Goal: Task Accomplishment & Management: Manage account settings

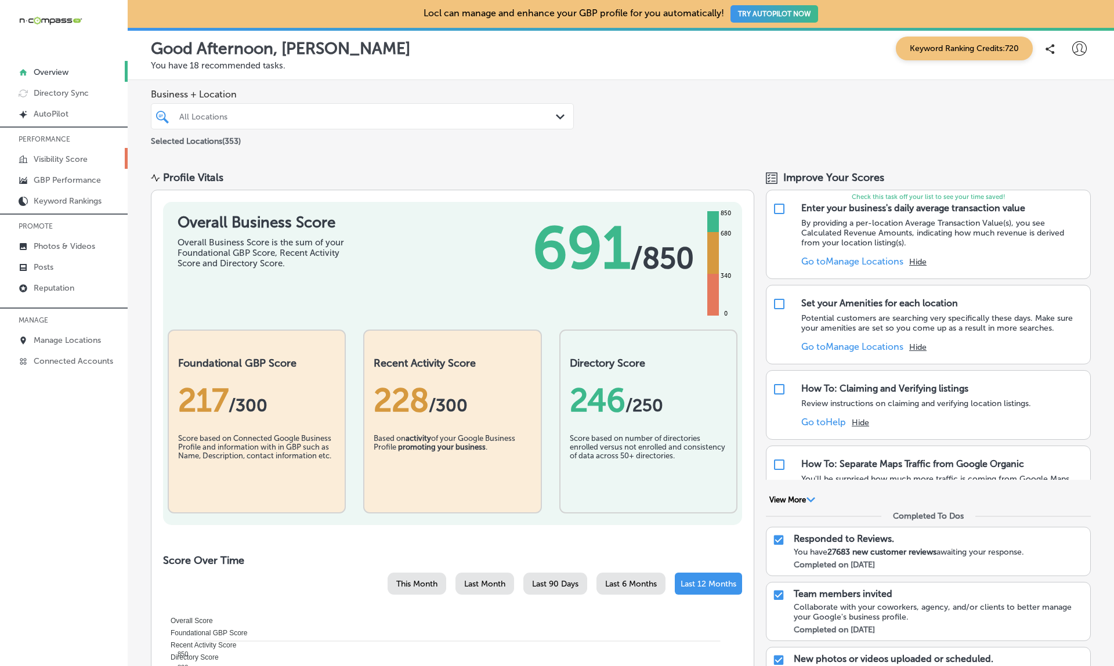
click at [49, 164] on p "Visibility Score" at bounding box center [61, 159] width 54 height 10
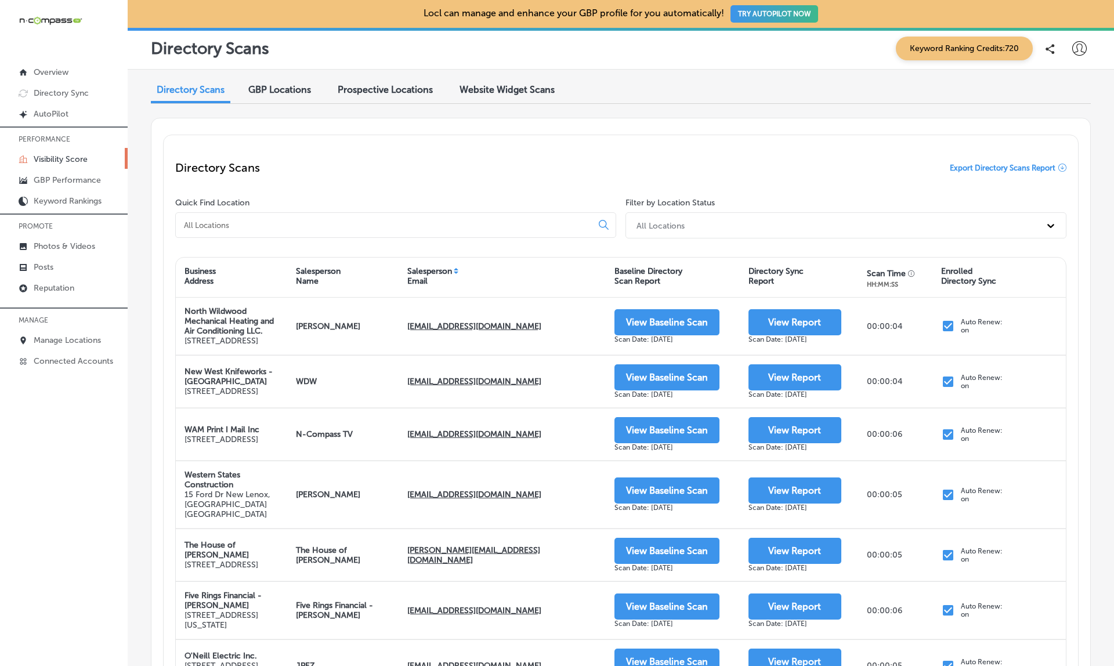
click at [1012, 169] on span "Export Directory Scans Report" at bounding box center [1003, 168] width 106 height 9
click at [992, 166] on span "Export Directory Scans Report" at bounding box center [1003, 168] width 106 height 9
click at [851, 75] on div "Directory Scans GBP Locations Prospective Locations Website Widget Scans Direct…" at bounding box center [621, 523] width 987 height 907
click at [1013, 168] on span "Exporting Directory Scans Report" at bounding box center [997, 168] width 117 height 9
click at [60, 92] on p "Directory Sync" at bounding box center [61, 93] width 55 height 10
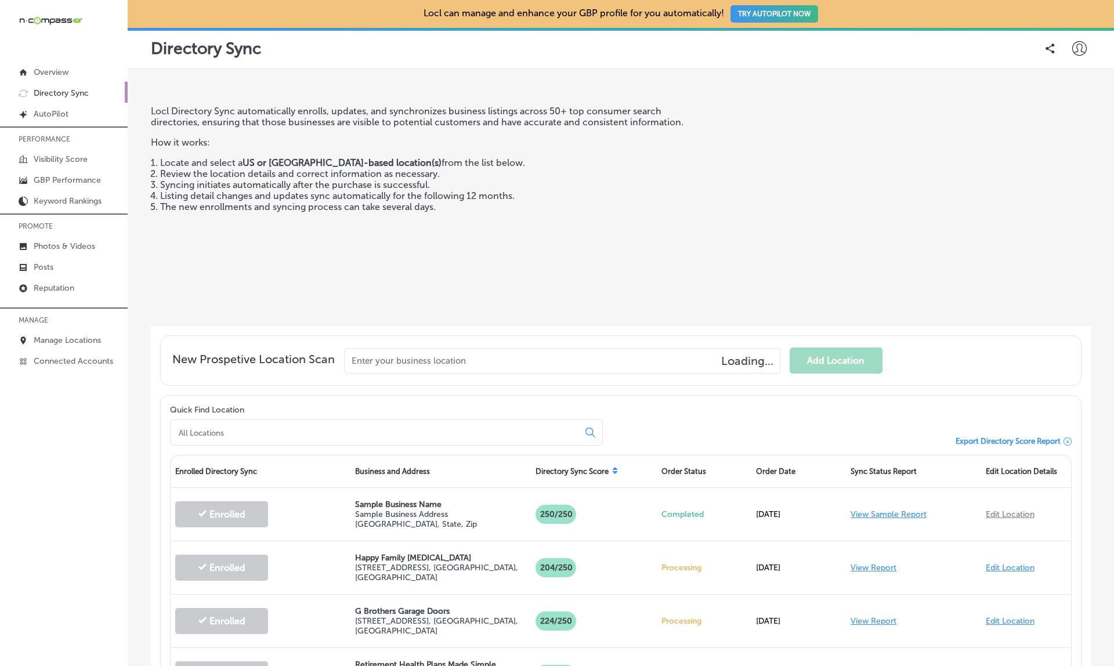
click at [1015, 439] on span "Export Directory Score Report" at bounding box center [1008, 441] width 105 height 9
click at [603, 173] on li "Review the location details and correct information as necessary." at bounding box center [434, 173] width 549 height 11
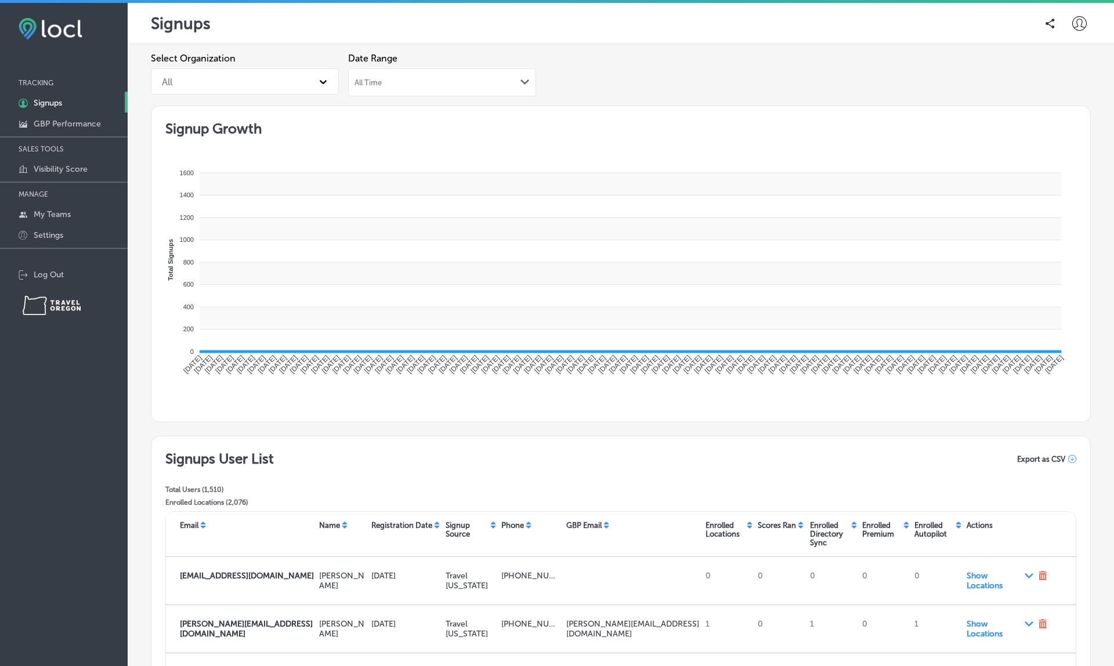
click at [479, 70] on div "All Time Path Created with Sketch." at bounding box center [442, 82] width 188 height 28
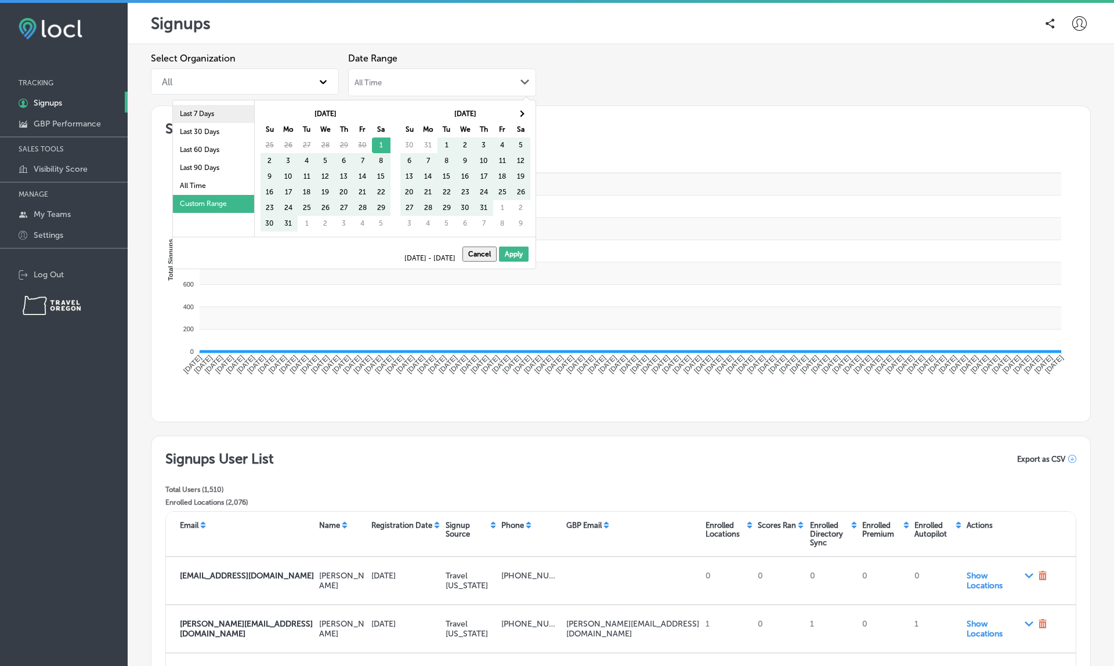
drag, startPoint x: 0, startPoint y: 0, endPoint x: 194, endPoint y: 113, distance: 224.5
click at [194, 113] on li "Last 7 Days" at bounding box center [213, 114] width 81 height 18
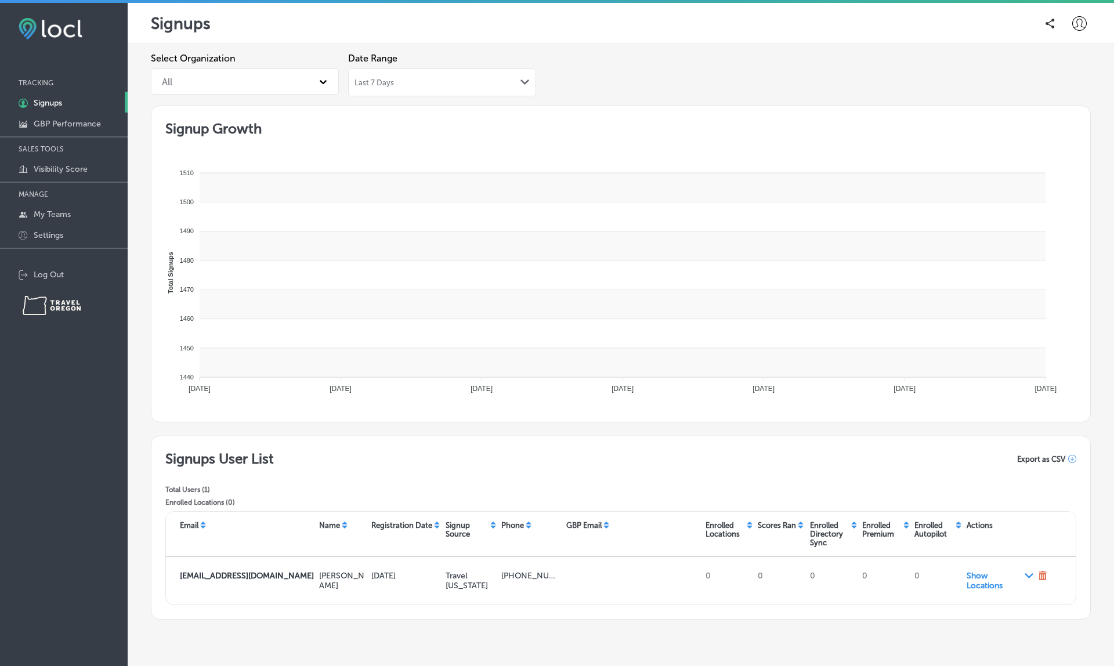
click at [1053, 458] on span "Export as CSV" at bounding box center [1041, 459] width 48 height 9
click at [976, 571] on span "Show Locations Path Created with Sketch." at bounding box center [1000, 581] width 67 height 20
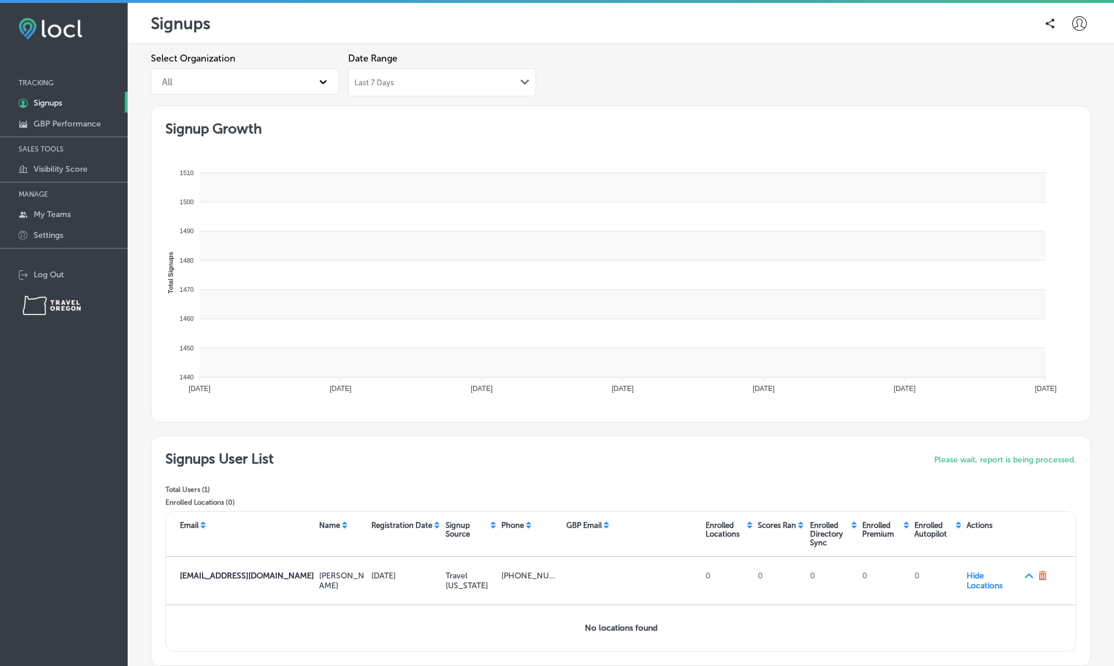
click at [988, 571] on span "Hide Locations Path Created with Sketch." at bounding box center [1000, 581] width 67 height 20
click at [1028, 573] on polygon at bounding box center [1029, 575] width 9 height 5
click at [1064, 566] on div at bounding box center [1050, 576] width 33 height 21
click at [1044, 571] on icon at bounding box center [1042, 575] width 9 height 9
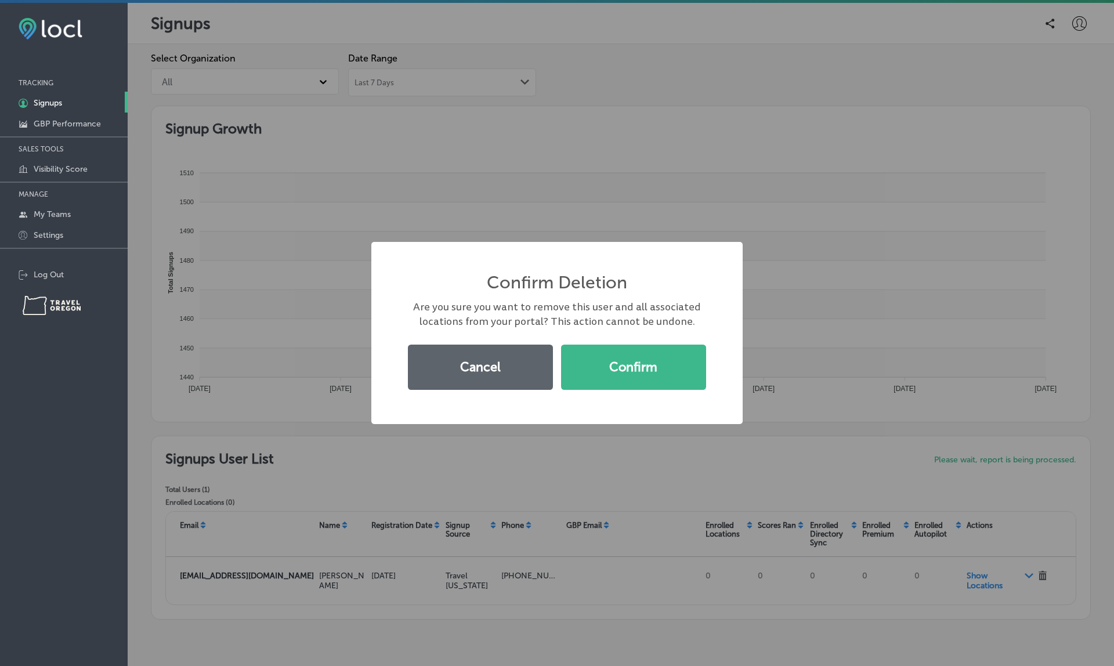
click at [518, 354] on button "Cancel" at bounding box center [480, 367] width 145 height 45
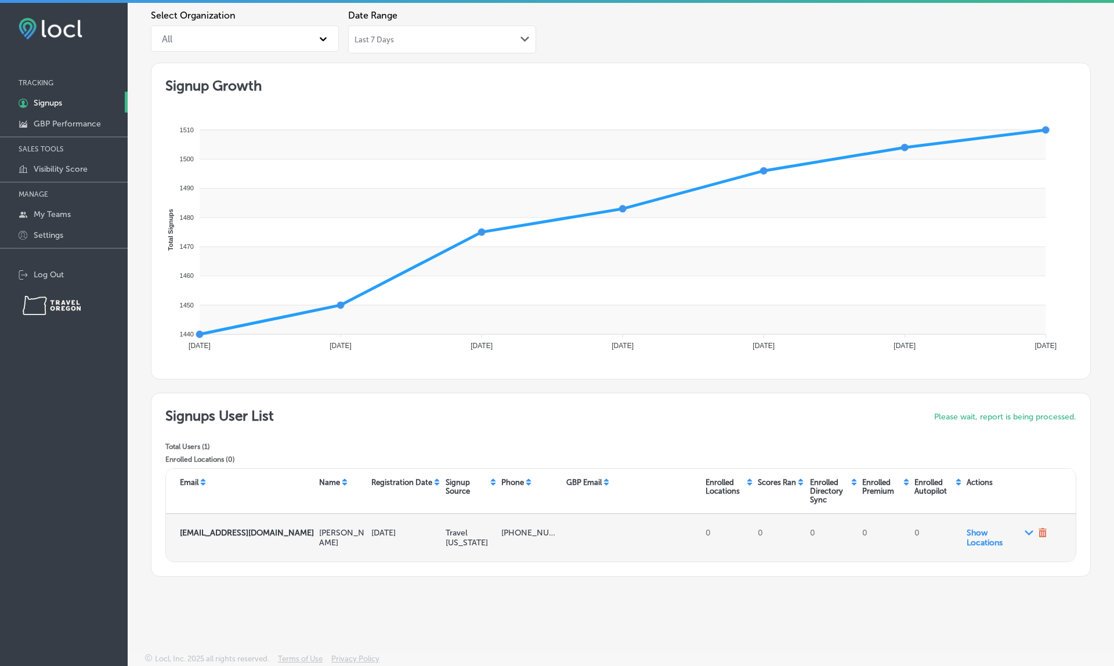
scroll to position [46, 0]
click at [1028, 533] on polygon at bounding box center [1029, 533] width 9 height 5
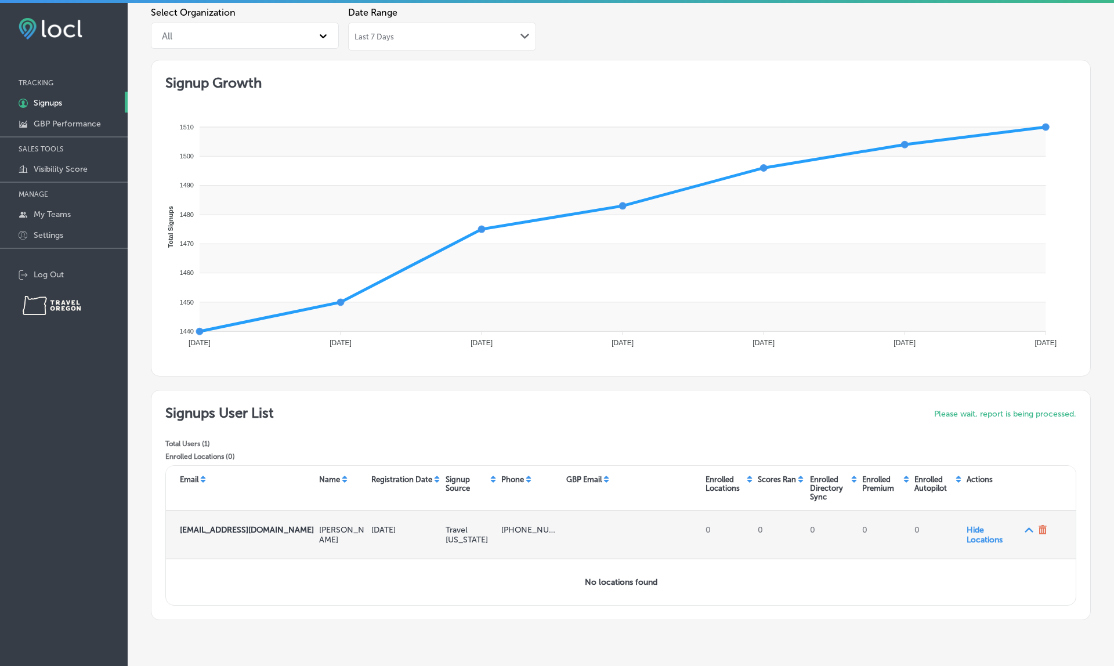
click at [1028, 533] on polygon at bounding box center [1029, 530] width 9 height 5
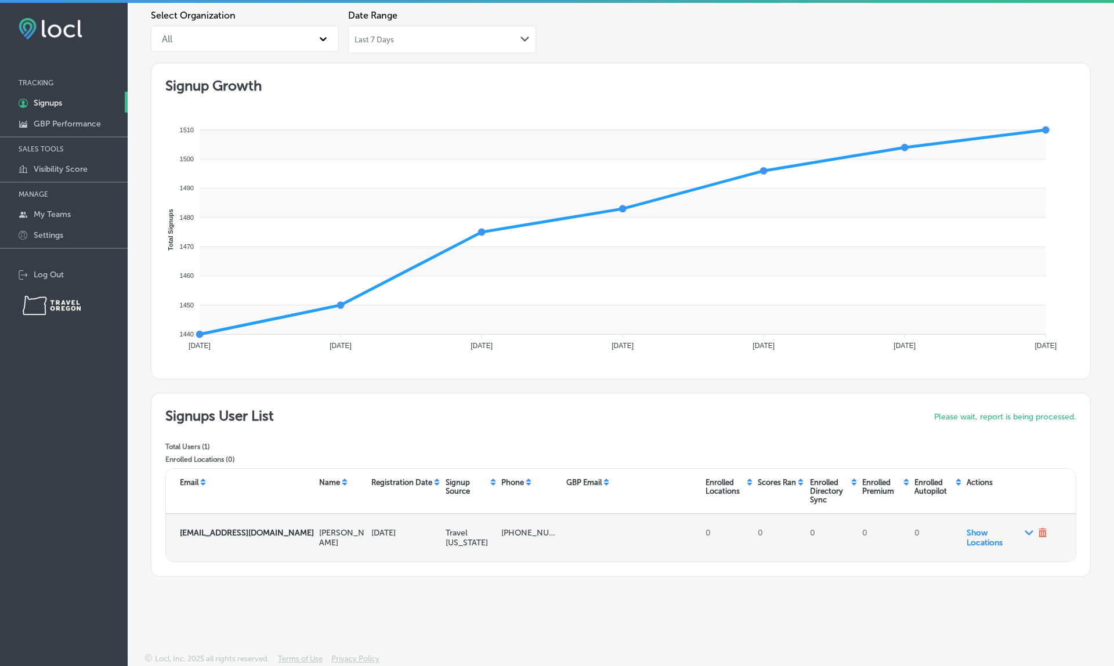
click at [1042, 532] on icon at bounding box center [1044, 532] width 8 height 9
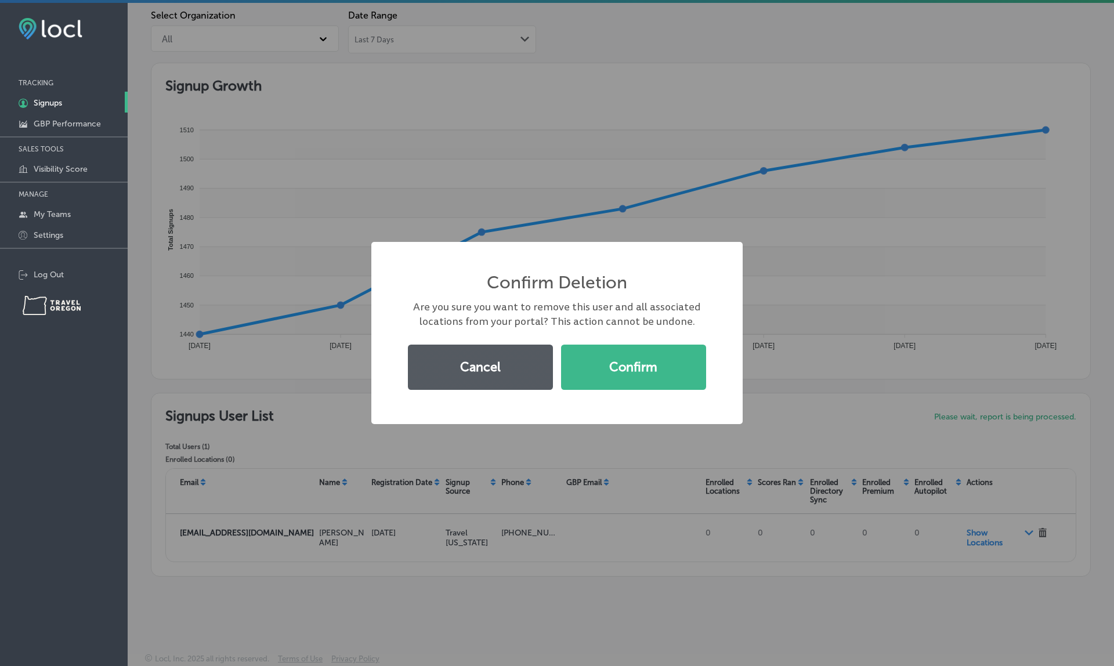
click at [493, 373] on button "Cancel" at bounding box center [480, 367] width 145 height 45
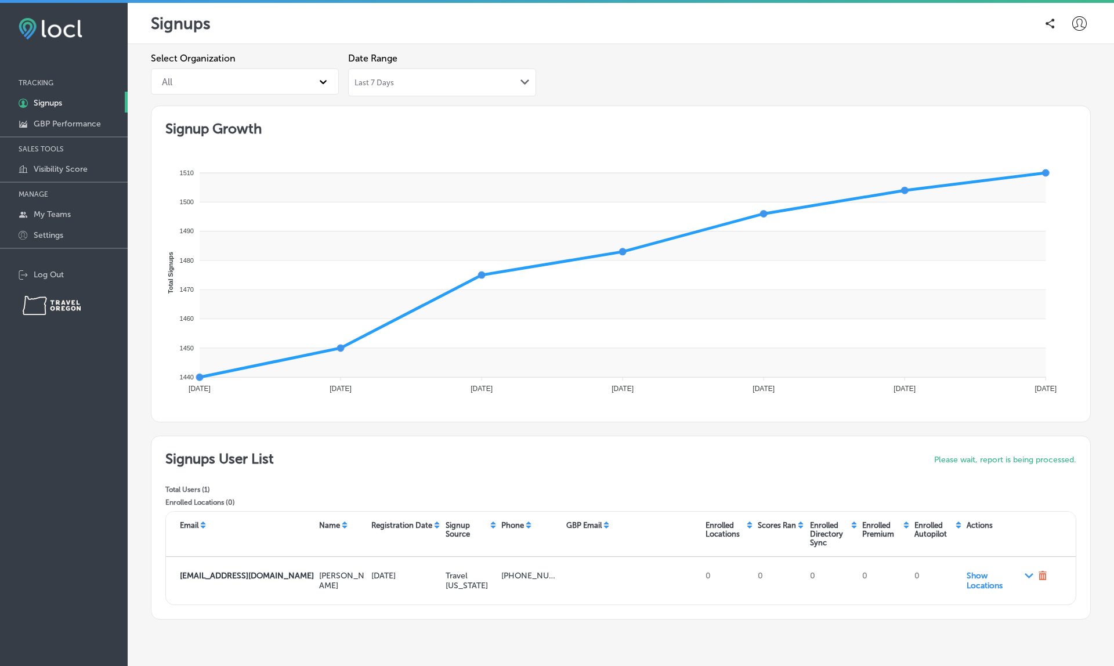
scroll to position [0, 0]
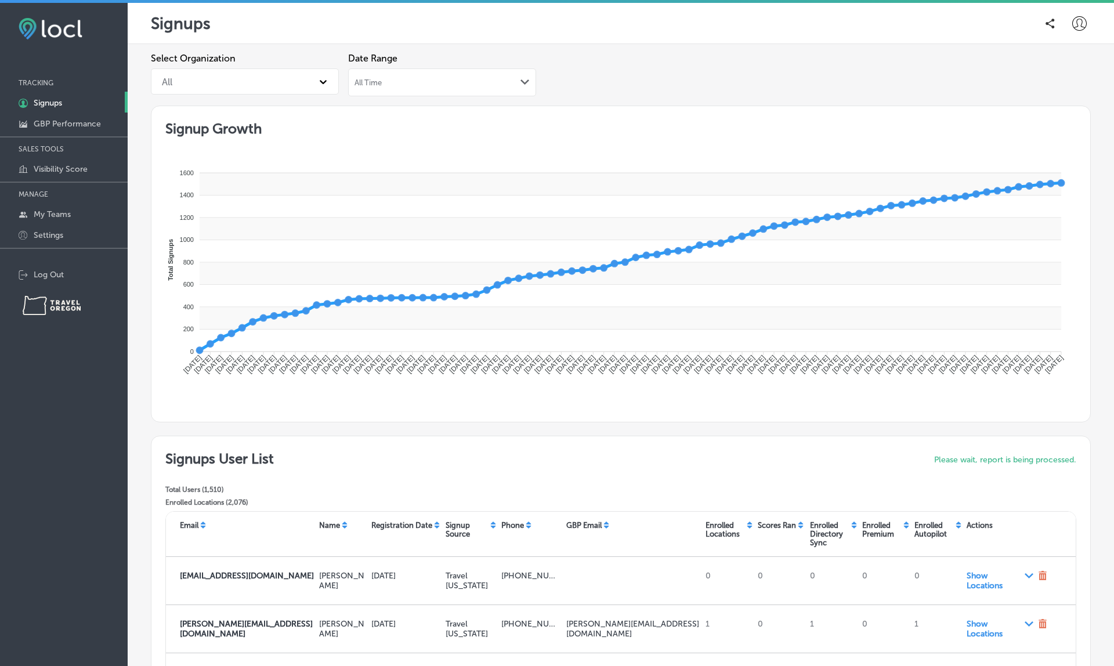
click at [413, 85] on div "All Time Path Created with Sketch." at bounding box center [442, 82] width 175 height 9
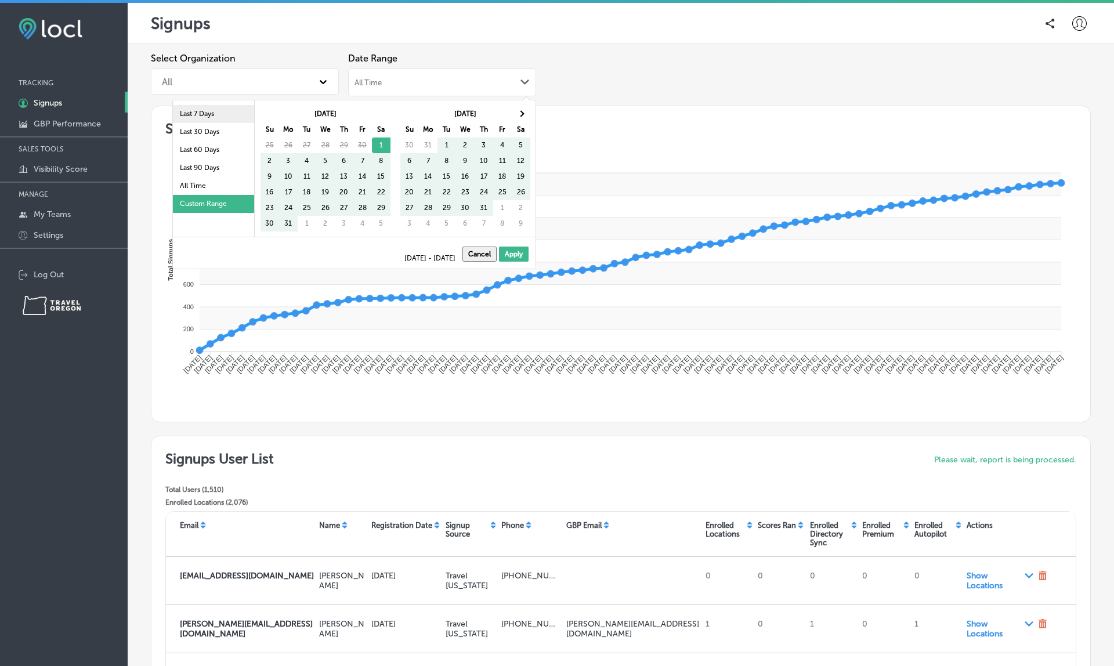
click at [212, 119] on li "Last 7 Days" at bounding box center [213, 114] width 81 height 18
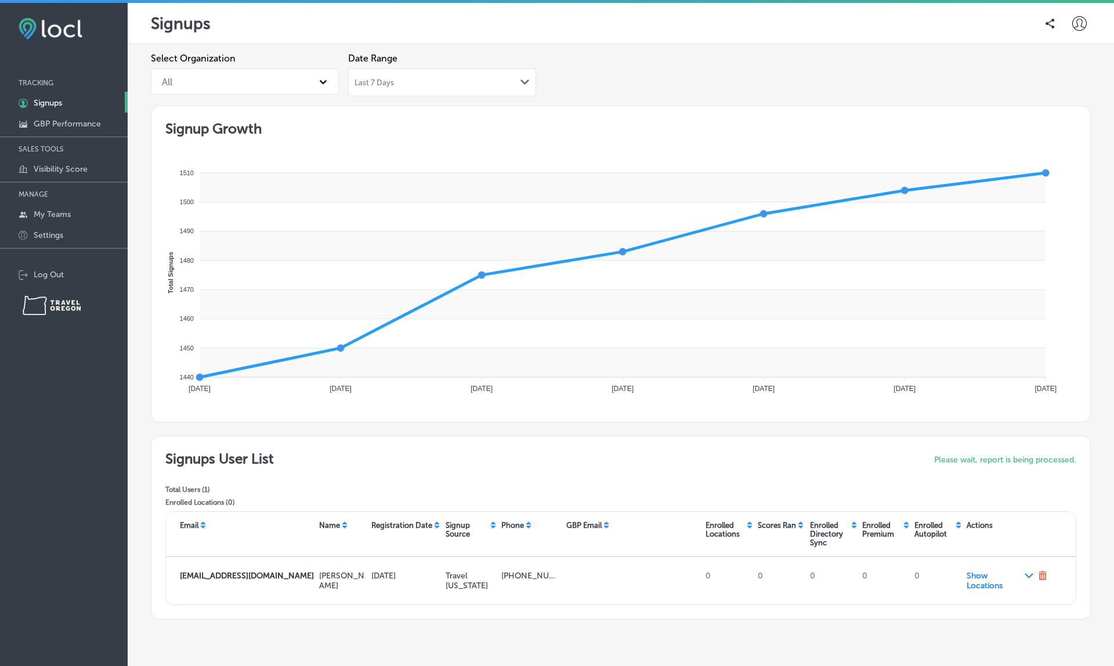
click at [239, 78] on div "All" at bounding box center [234, 81] width 157 height 20
click at [205, 149] on div "Travel [GEOGRAPHIC_DATA]" at bounding box center [245, 157] width 188 height 20
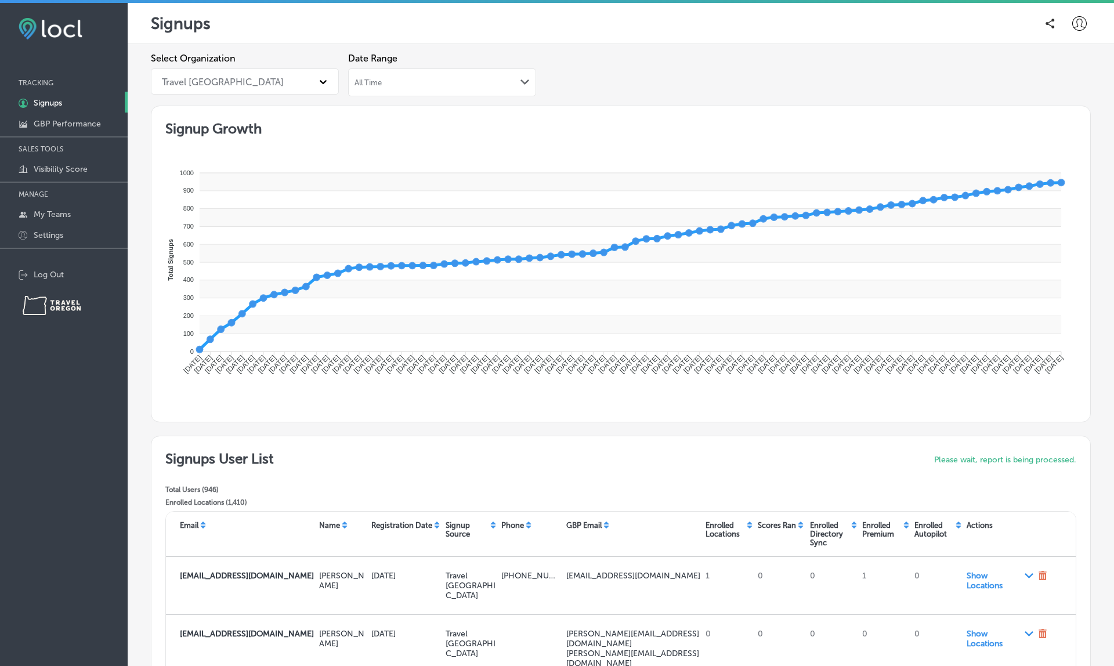
click at [377, 68] on div "All Time Path Created with Sketch." at bounding box center [442, 82] width 188 height 28
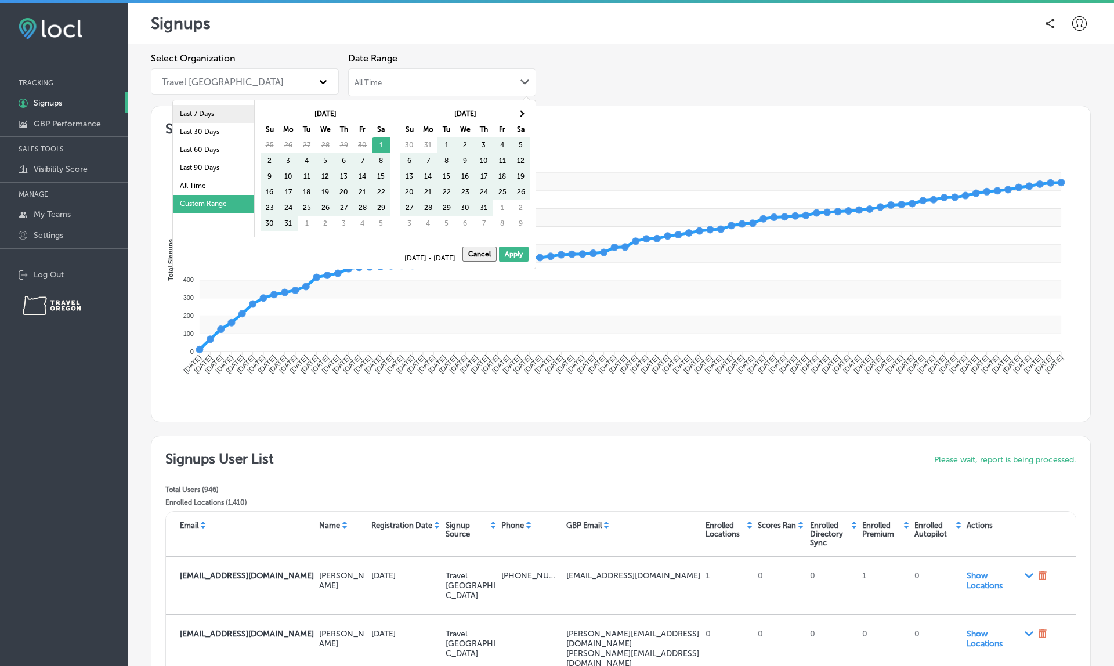
click at [214, 107] on li "Last 7 Days" at bounding box center [213, 114] width 81 height 18
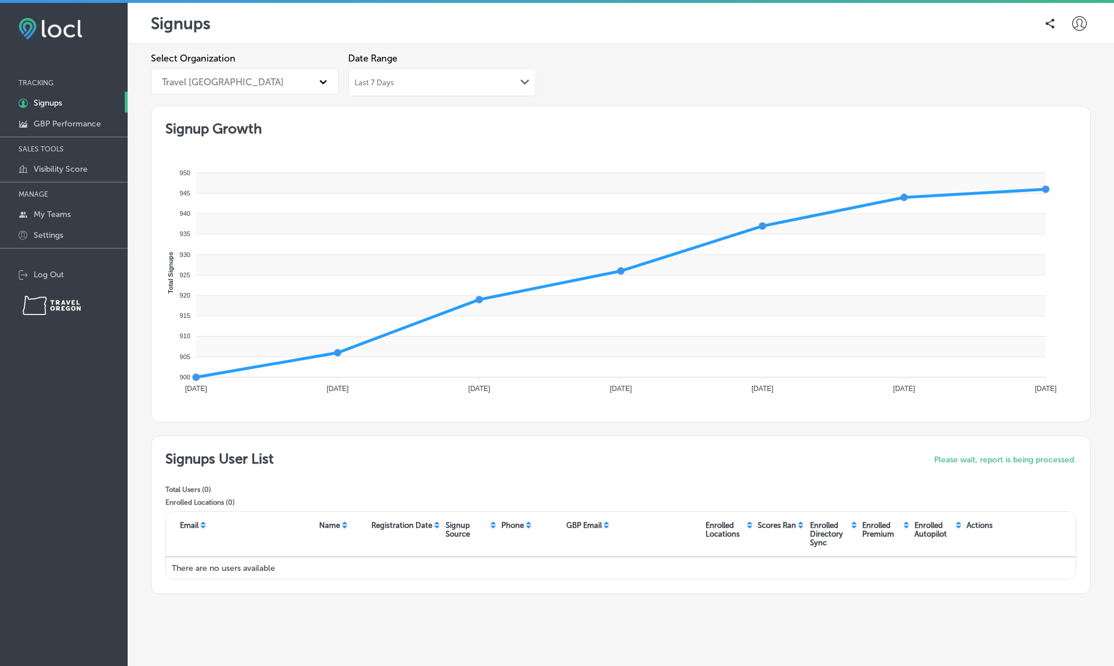
click at [998, 460] on label "Please wait, report is being processed." at bounding box center [1005, 460] width 142 height 10
drag, startPoint x: 927, startPoint y: 456, endPoint x: 1083, endPoint y: 463, distance: 156.3
click at [1083, 463] on div "Signups User List Total Users ( 0 ) Enrolled Locations ( 0 ) Please wait, repor…" at bounding box center [621, 515] width 940 height 158
click at [884, 478] on div "Signups User List Total Users ( 0 ) Enrolled Locations ( 0 ) Please wait, repor…" at bounding box center [620, 480] width 911 height 61
click at [278, 81] on div "Travel Portland" at bounding box center [234, 81] width 157 height 20
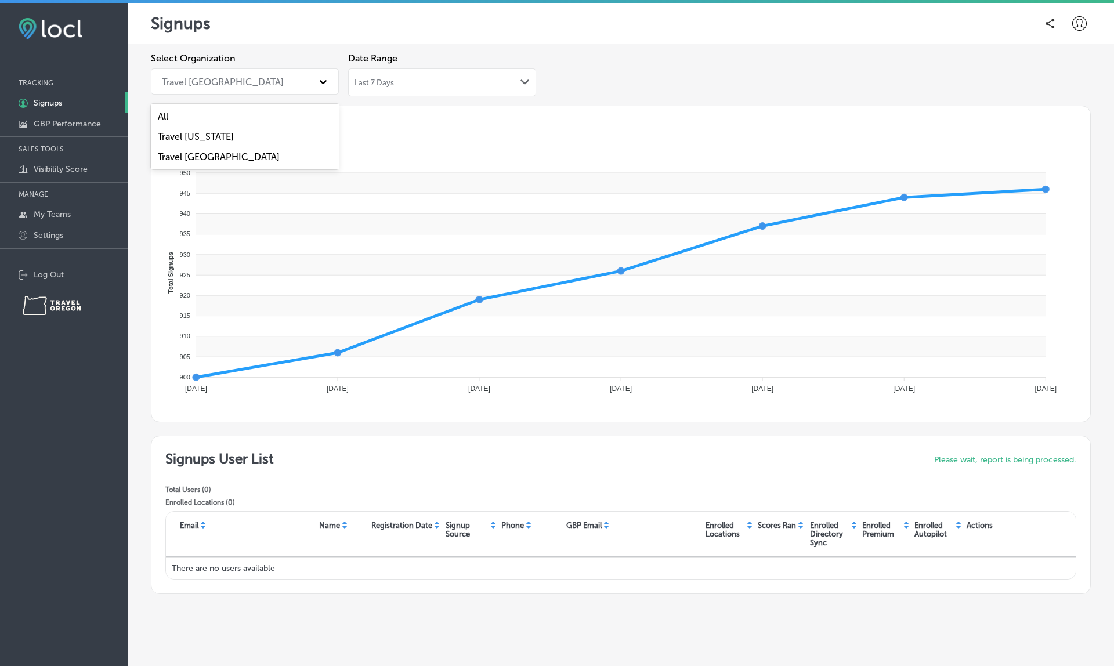
click at [213, 111] on div "All" at bounding box center [245, 116] width 188 height 20
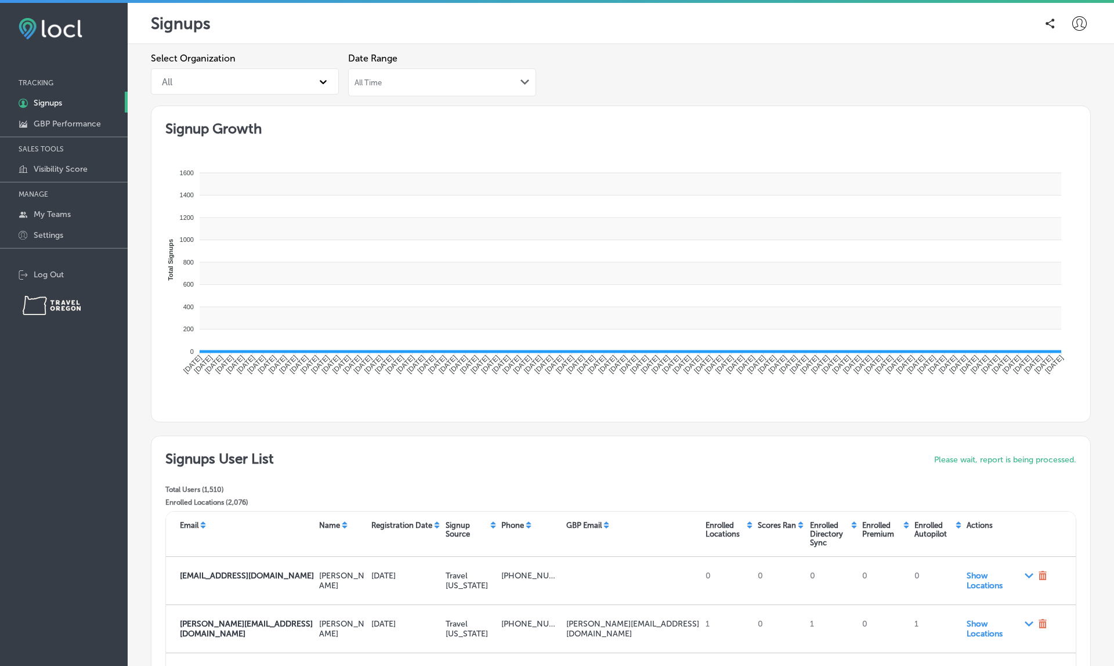
click at [412, 82] on div "All Time Path Created with Sketch." at bounding box center [442, 82] width 175 height 9
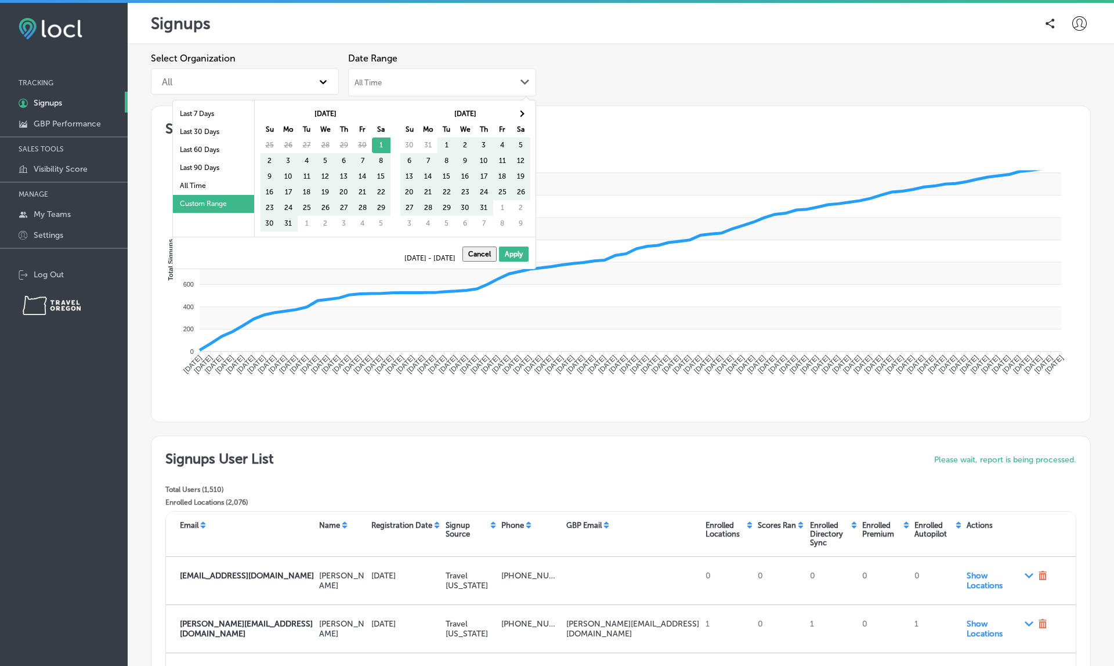
click at [382, 89] on div "All Time Path Created with Sketch." at bounding box center [442, 82] width 188 height 28
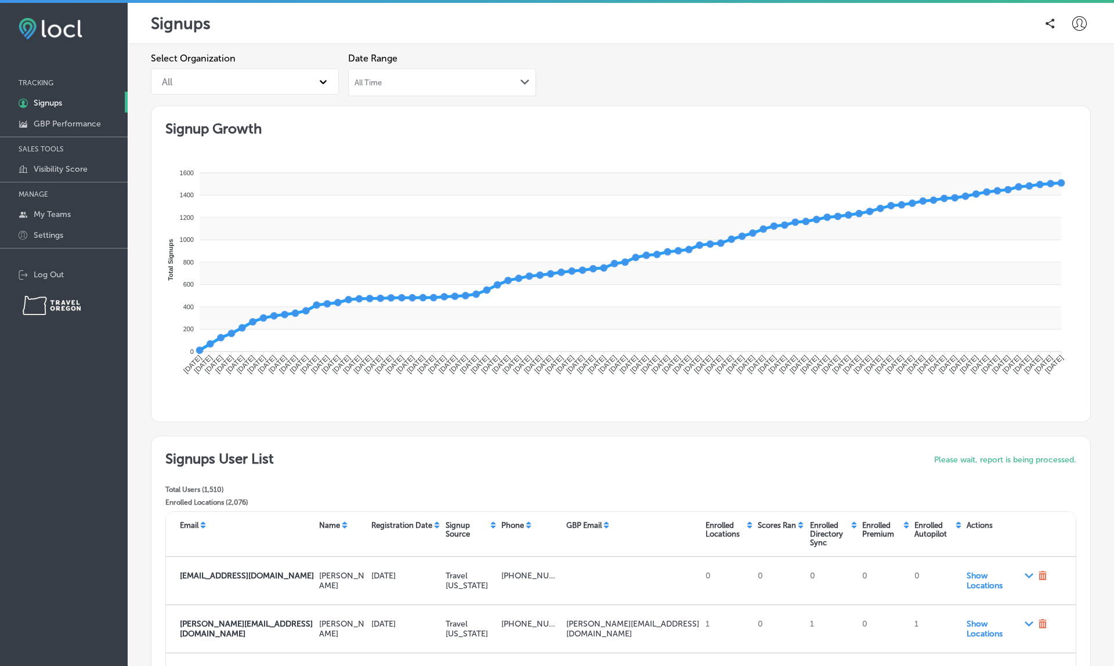
click at [382, 93] on div "All Time Path Created with Sketch." at bounding box center [442, 82] width 188 height 28
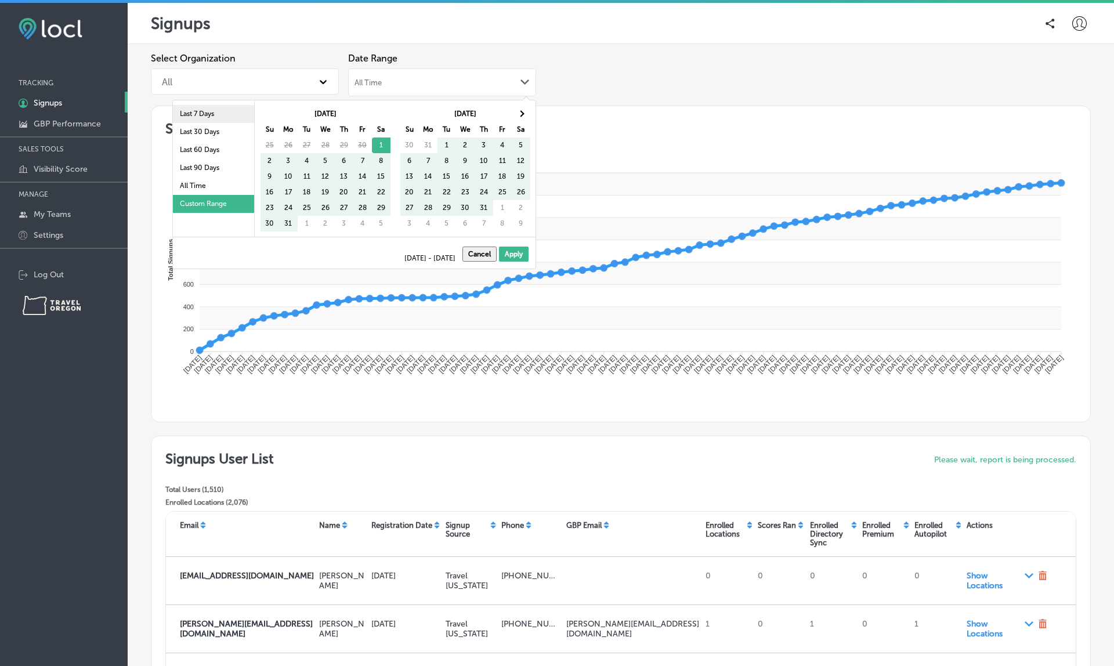
click at [208, 113] on li "Last 7 Days" at bounding box center [213, 114] width 81 height 18
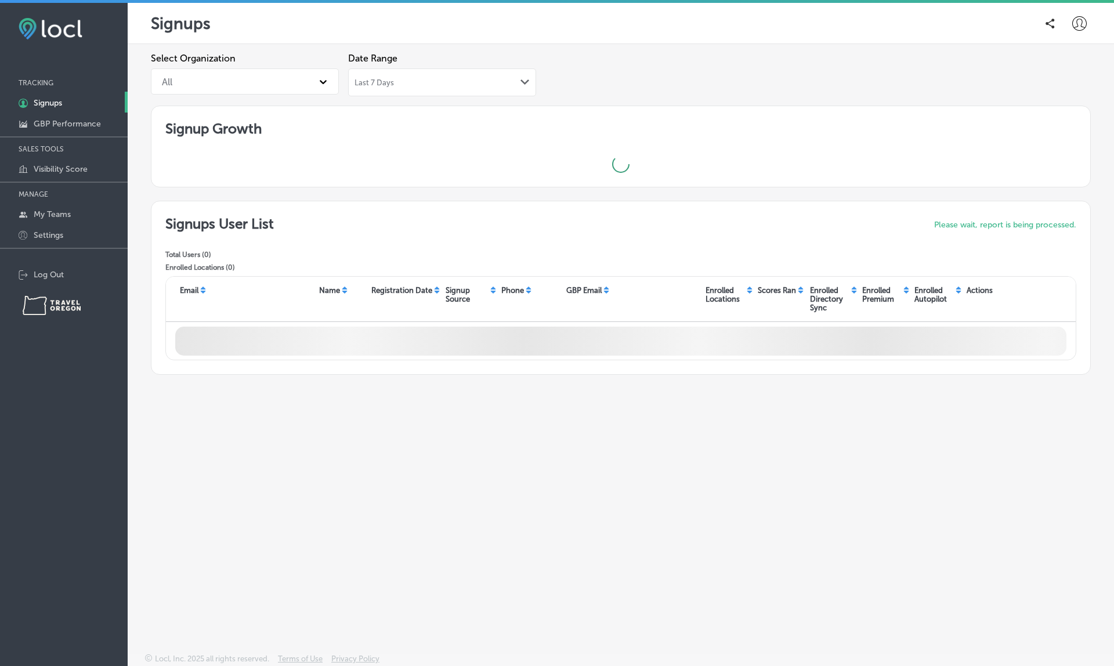
click at [783, 113] on div "Signup Growth" at bounding box center [621, 147] width 940 height 82
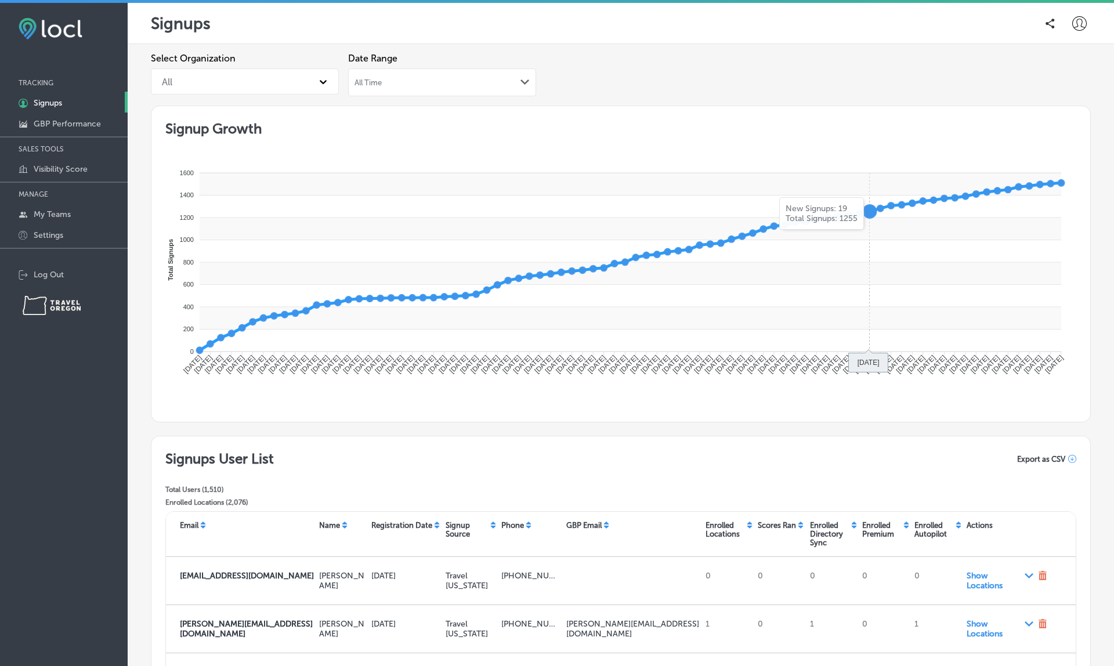
click at [966, 467] on div "Signups User List Total Users ( 1,510 ) Enrolled Locations ( 2,076 ) Export as …" at bounding box center [620, 480] width 911 height 61
click at [1038, 457] on span "Export as CSV" at bounding box center [1041, 459] width 48 height 9
click at [915, 239] on rect at bounding box center [631, 229] width 862 height 23
click at [603, 64] on div "Select Organization All Date Range All Time Path Created with Sketch." at bounding box center [621, 79] width 940 height 53
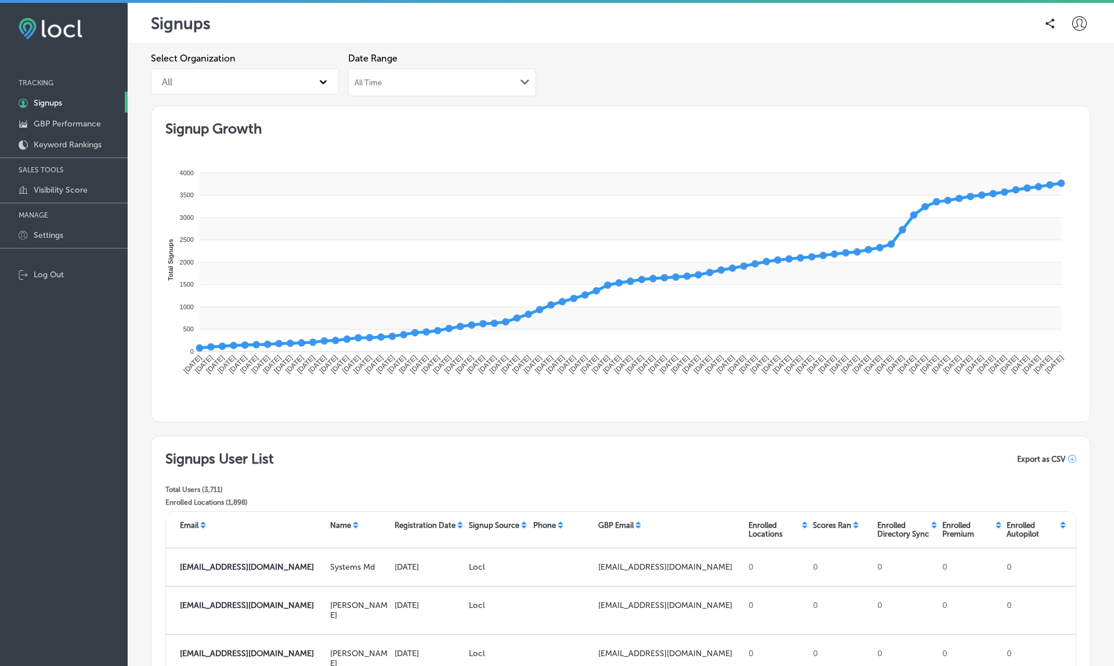
click at [433, 85] on div "All Time Path Created with Sketch." at bounding box center [442, 82] width 175 height 9
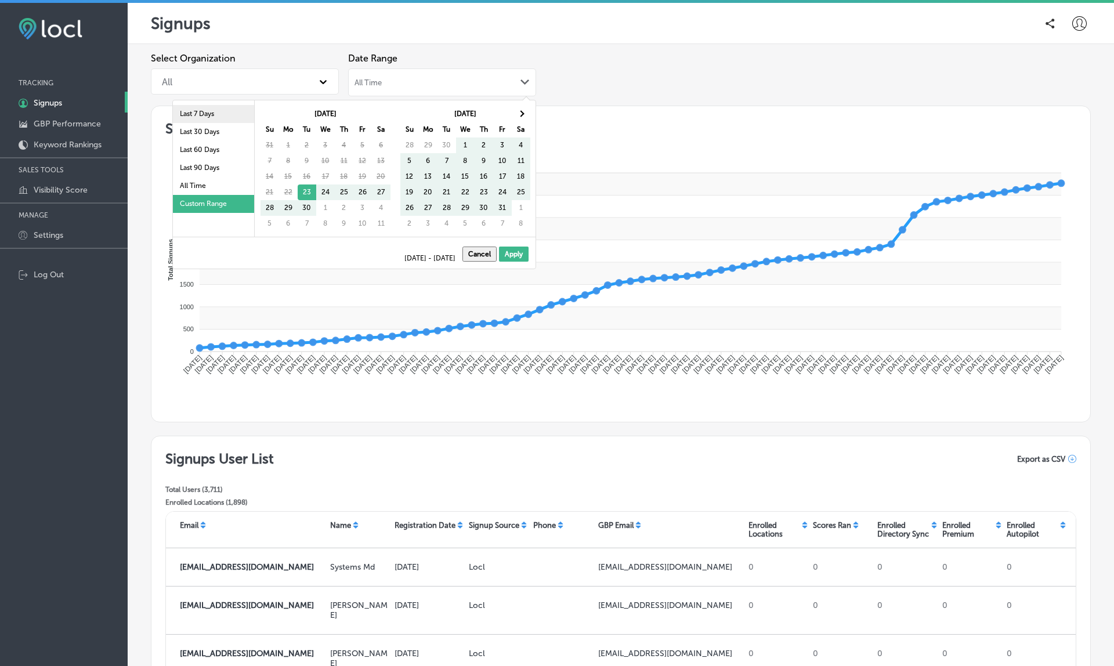
click at [222, 114] on li "Last 7 Days" at bounding box center [213, 114] width 81 height 18
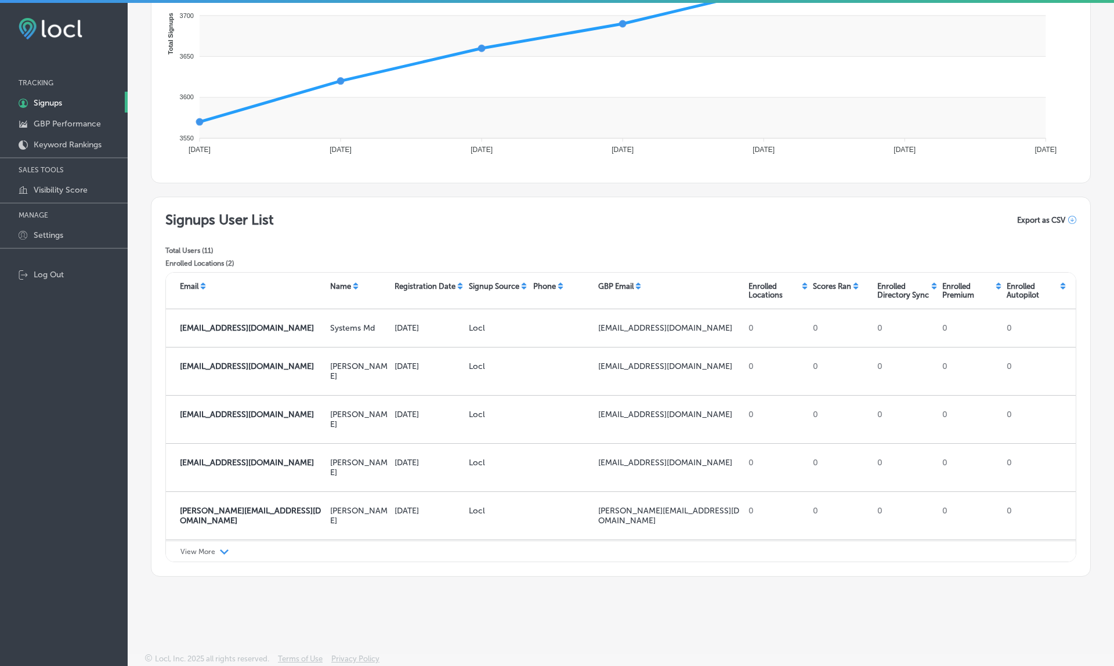
click at [1045, 216] on span "Export as CSV" at bounding box center [1041, 220] width 48 height 9
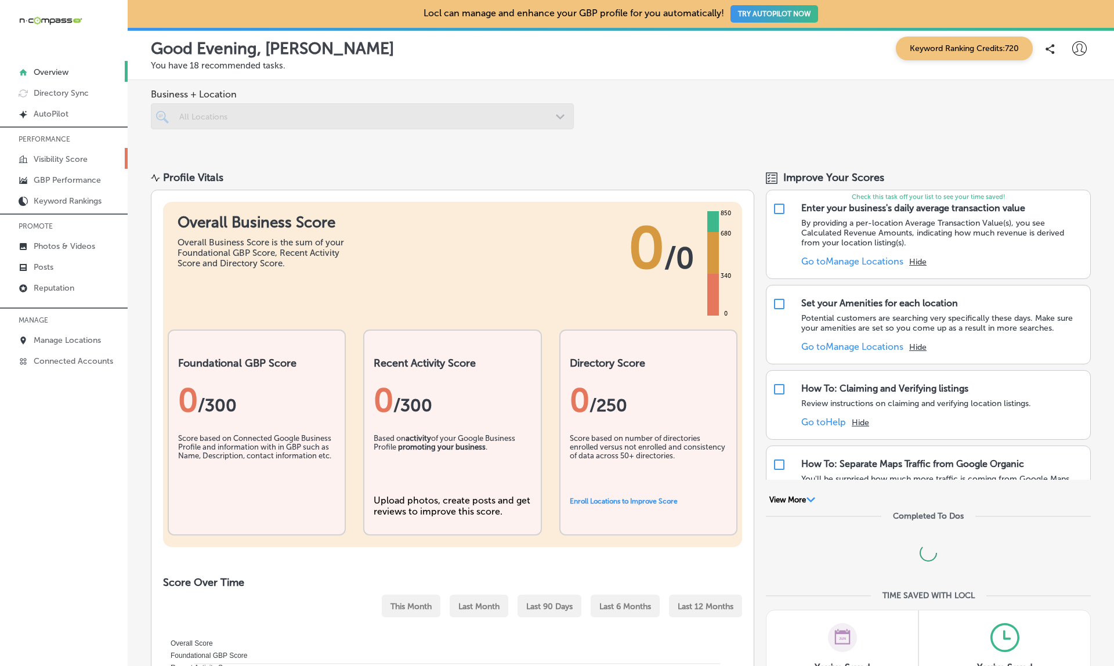
click at [82, 157] on p "Visibility Score" at bounding box center [61, 159] width 54 height 10
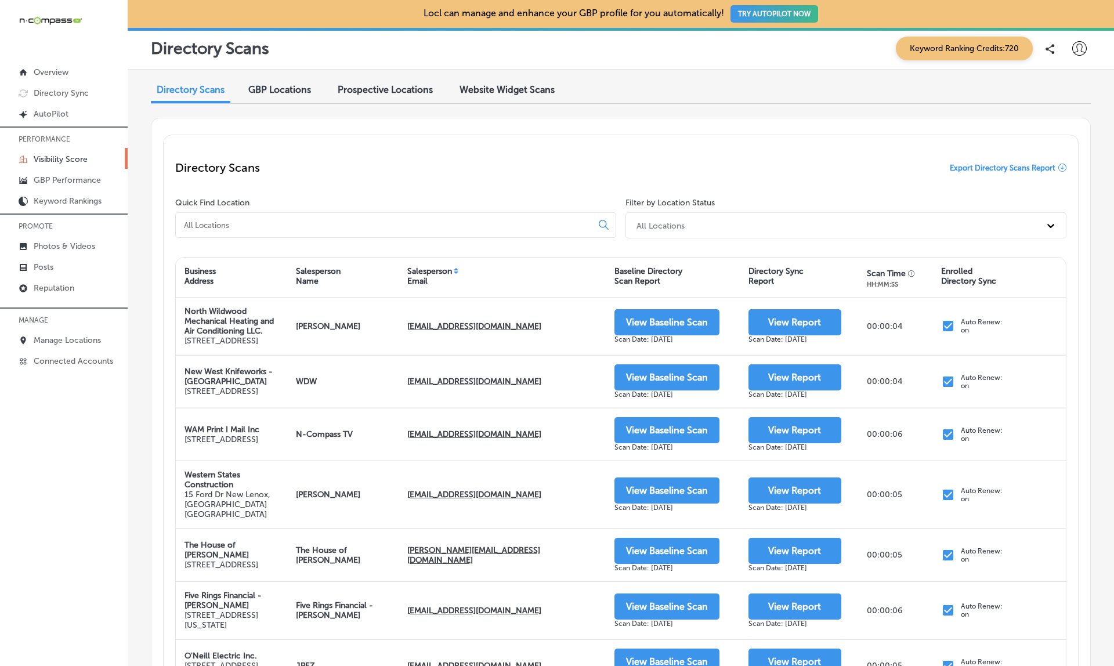
click at [974, 168] on span "Export Directory Scans Report" at bounding box center [1003, 168] width 106 height 9
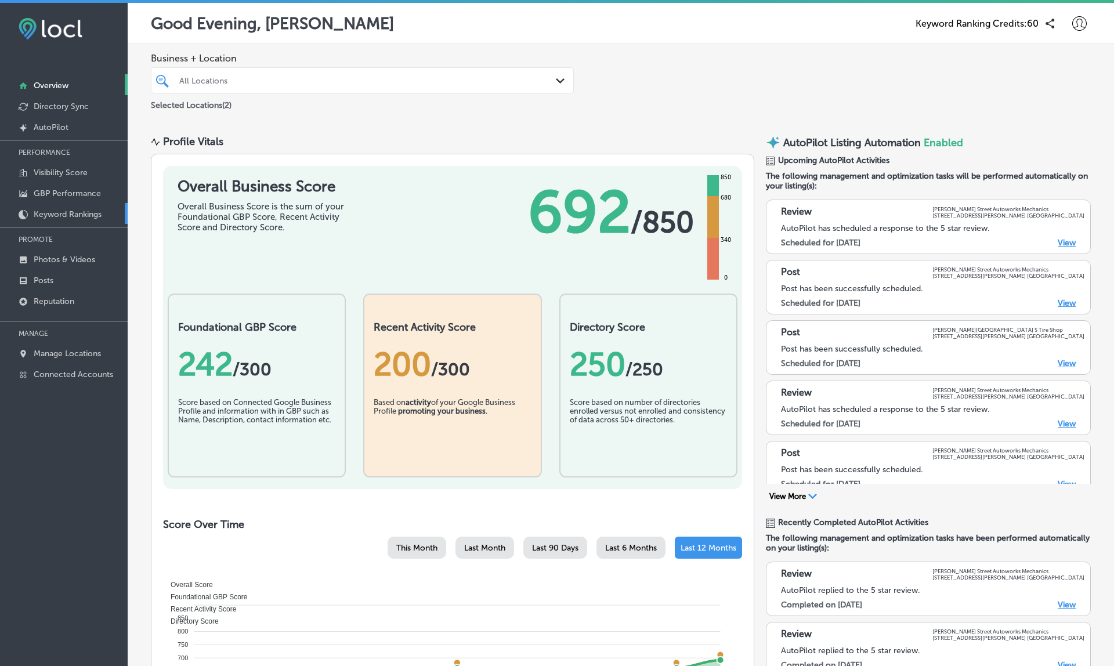
click at [60, 214] on p "Keyword Rankings" at bounding box center [68, 215] width 68 height 10
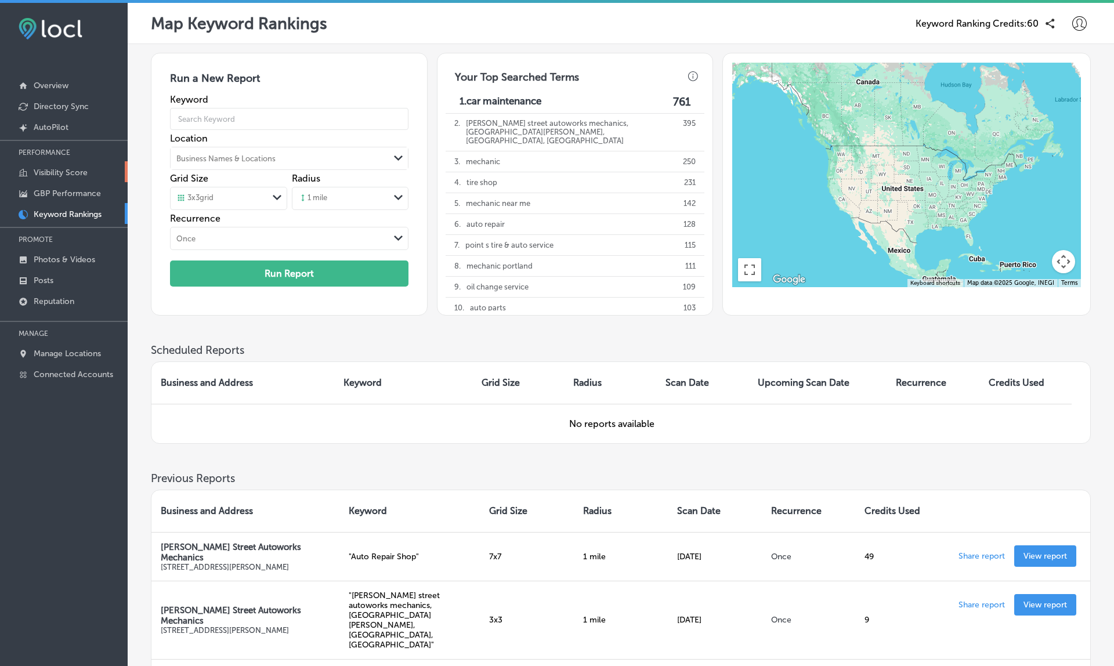
click at [56, 175] on p "Visibility Score" at bounding box center [61, 173] width 54 height 10
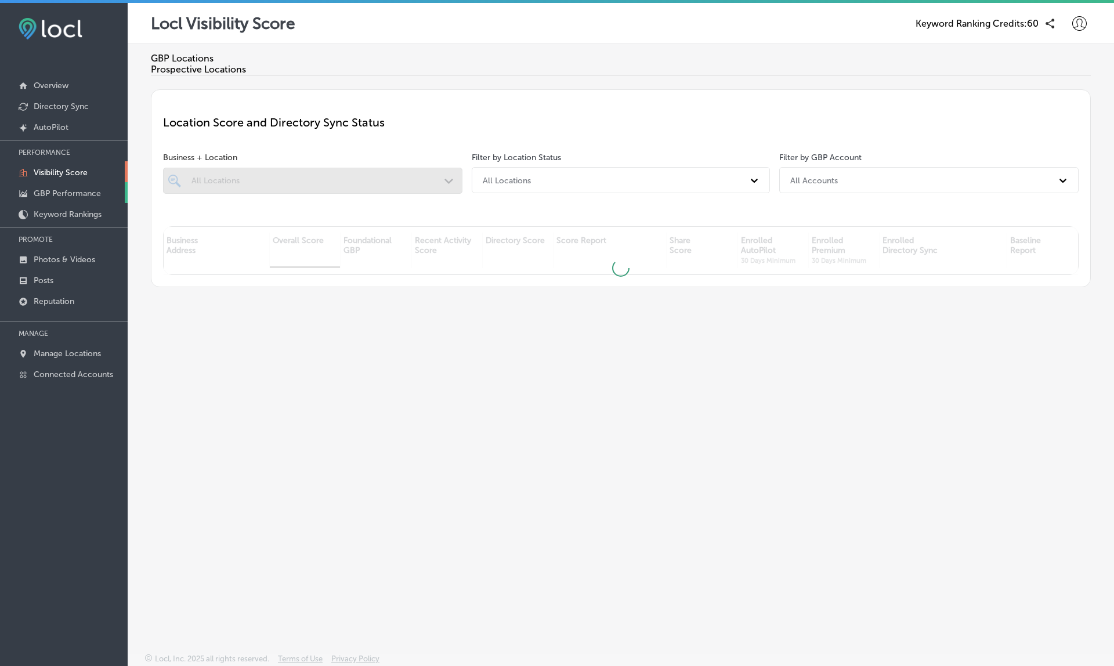
click at [64, 200] on link "GBP Performance" at bounding box center [64, 192] width 128 height 21
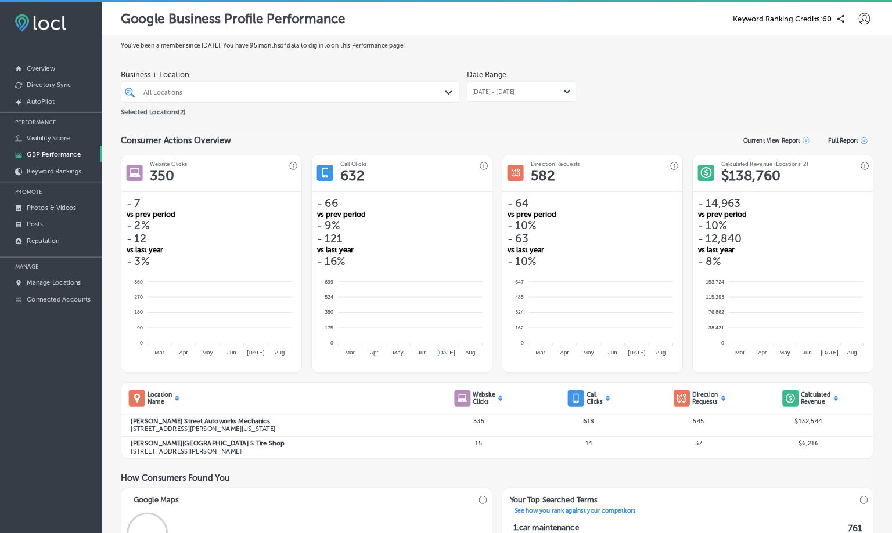
scroll to position [7, 0]
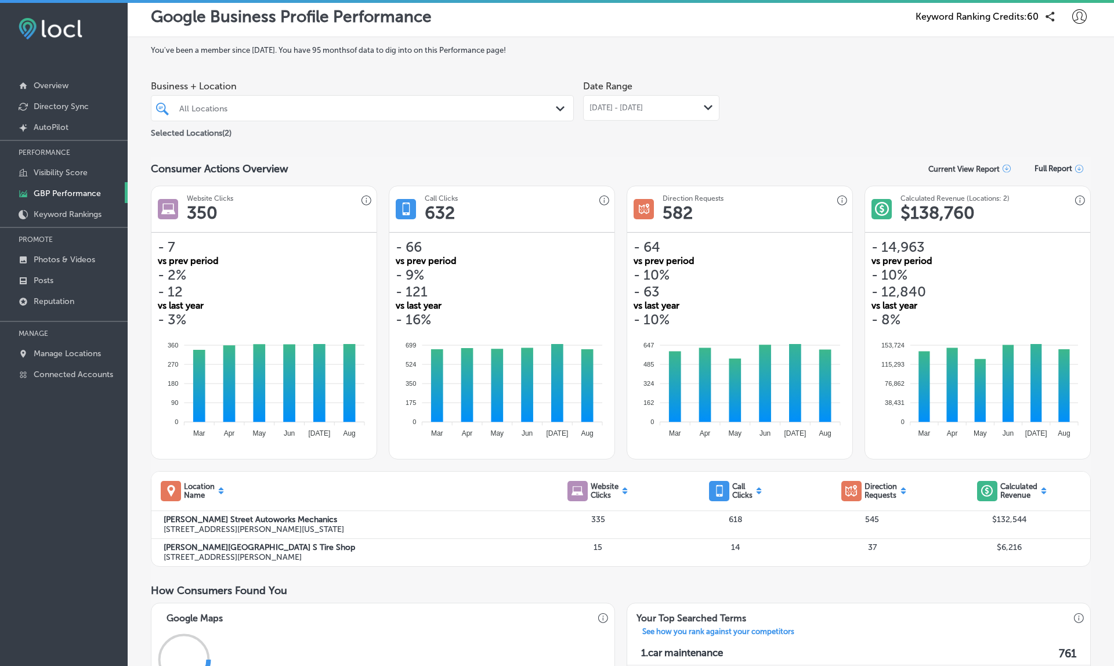
click at [643, 110] on span "[DATE] - [DATE]" at bounding box center [616, 107] width 53 height 9
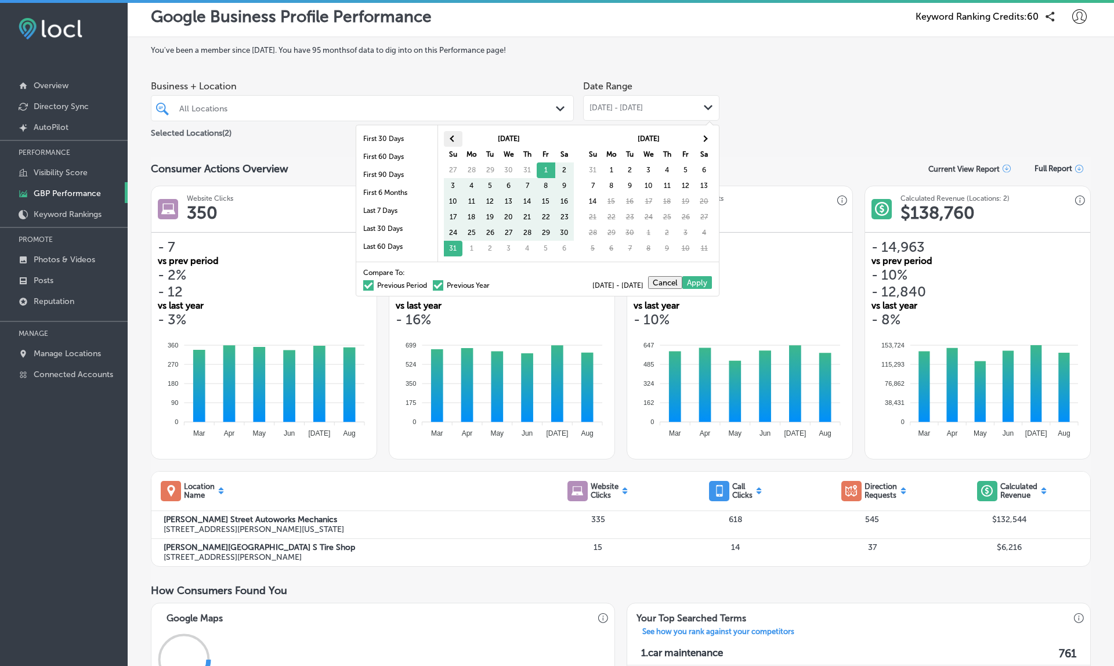
click at [456, 138] on span at bounding box center [453, 138] width 6 height 6
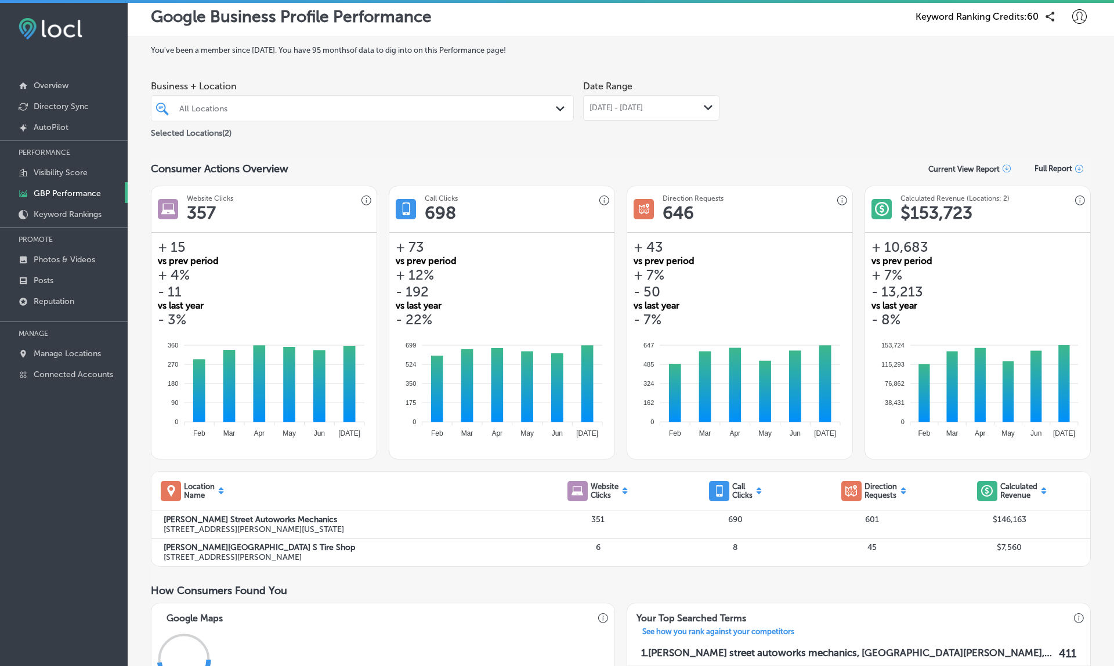
click at [648, 192] on div "iconmonstr-map-5 copy 2 Created with Sketch. Direction Requests 646" at bounding box center [739, 209] width 225 height 46
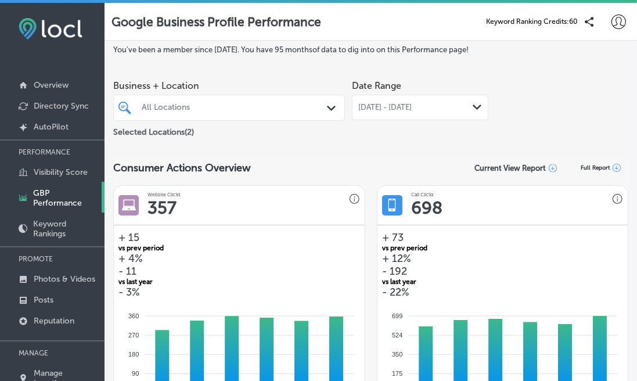
scroll to position [0, 0]
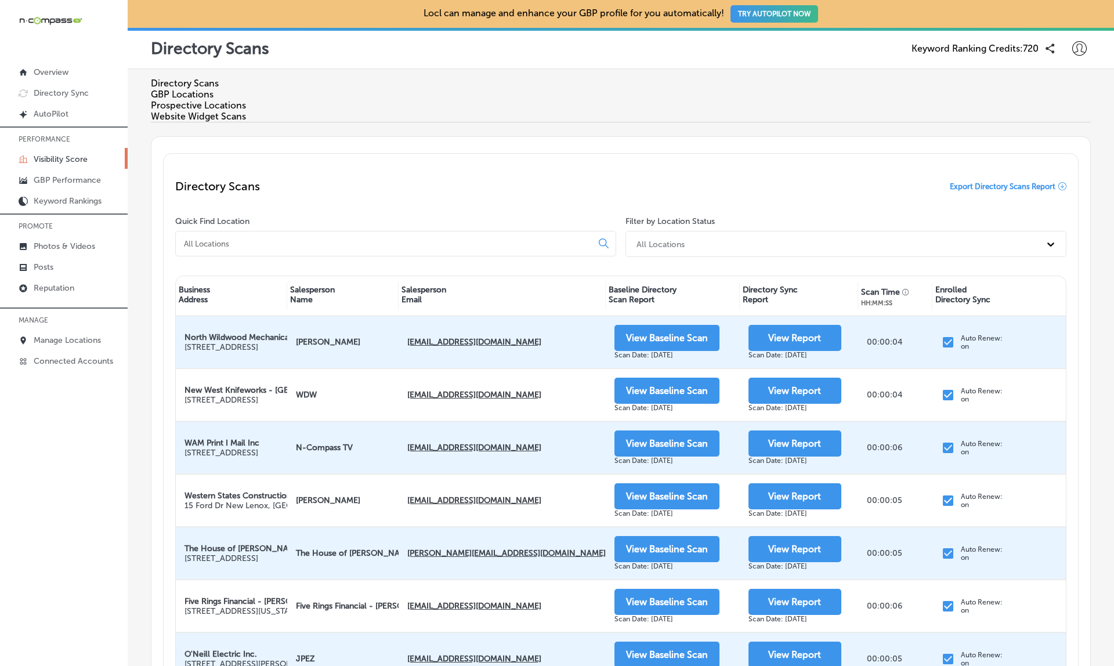
click at [278, 89] on div "GBP Locations" at bounding box center [621, 94] width 940 height 11
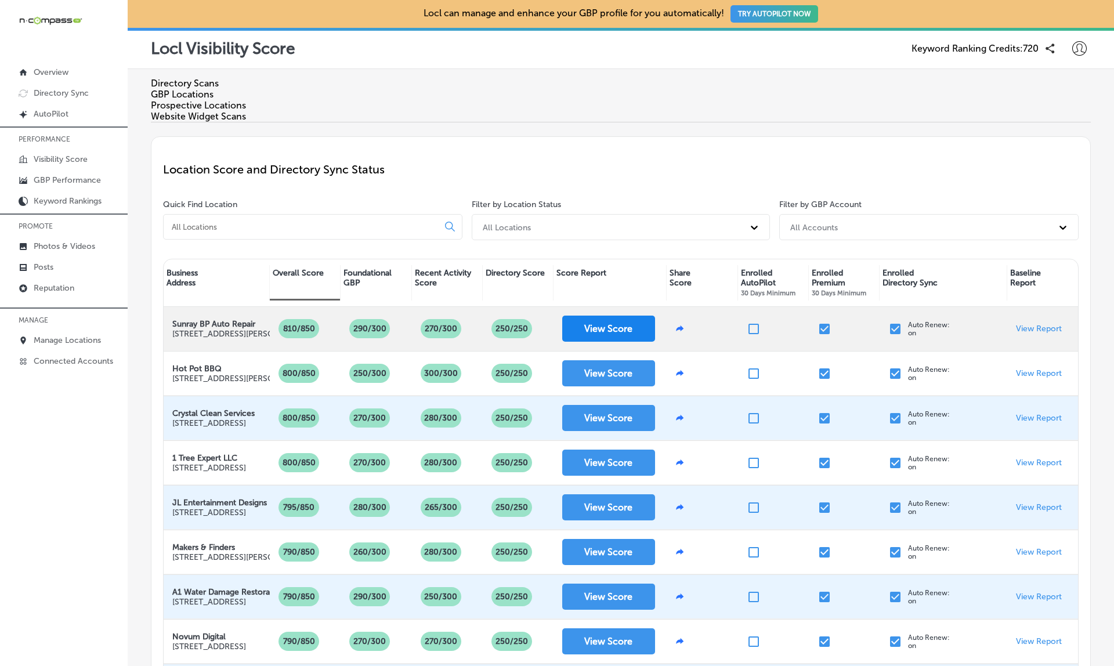
click at [596, 316] on button "View Score" at bounding box center [608, 329] width 93 height 26
drag, startPoint x: 174, startPoint y: 301, endPoint x: 210, endPoint y: 314, distance: 38.7
click at [210, 319] on p "Sunray BP Auto Repair" at bounding box center [273, 324] width 203 height 10
copy strong "Sunray BP Auto Repair"
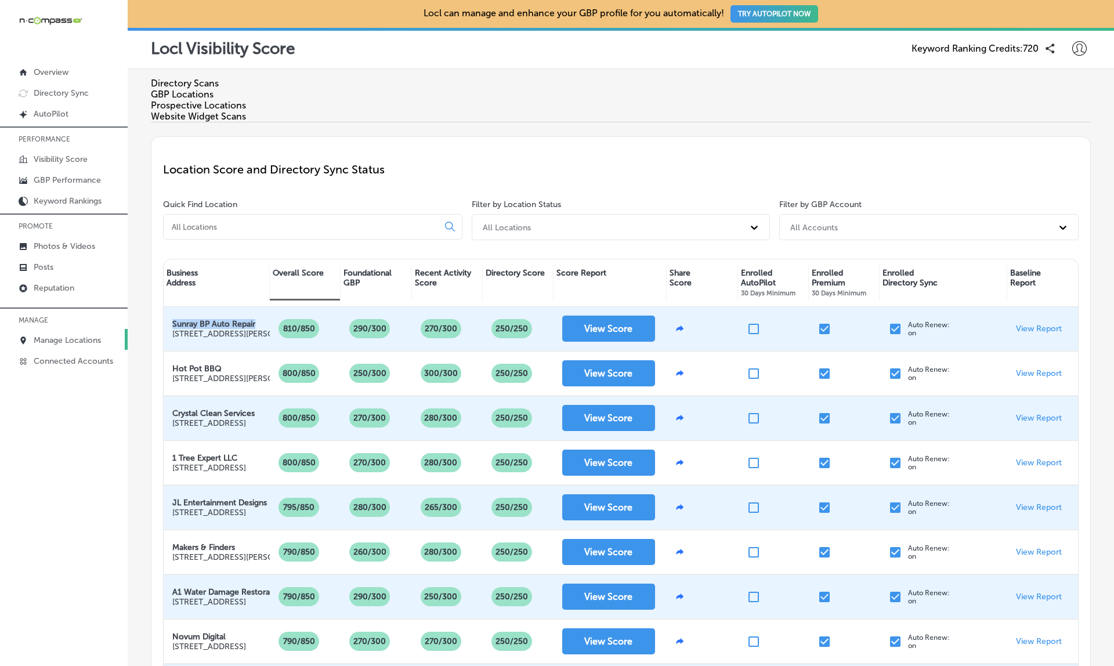
click at [84, 342] on p "Manage Locations" at bounding box center [67, 340] width 67 height 10
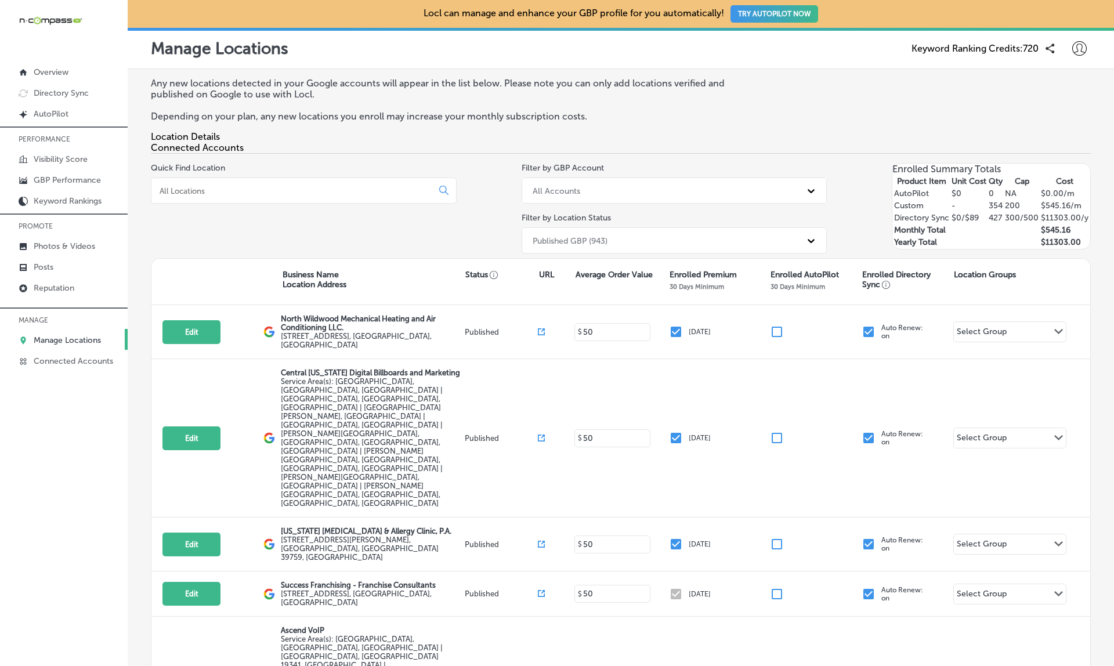
click at [252, 195] on input at bounding box center [294, 191] width 272 height 10
paste input "Sunray BP Auto Repair"
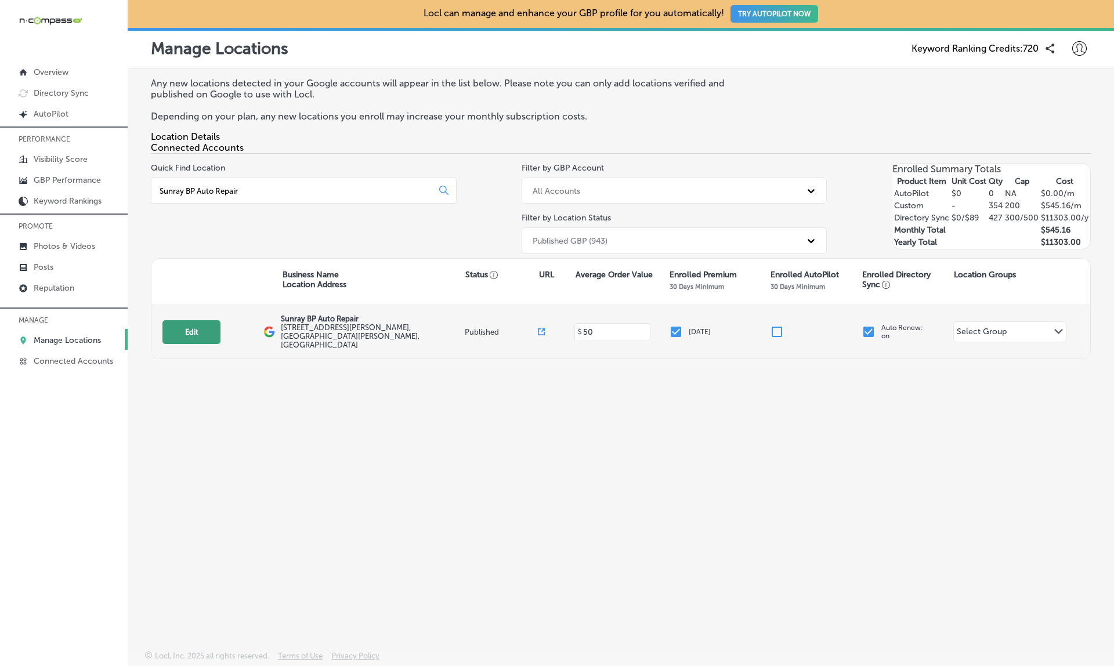
type input "Sunray BP Auto Repair"
click at [195, 330] on button "Edit" at bounding box center [192, 332] width 58 height 24
select select "US"
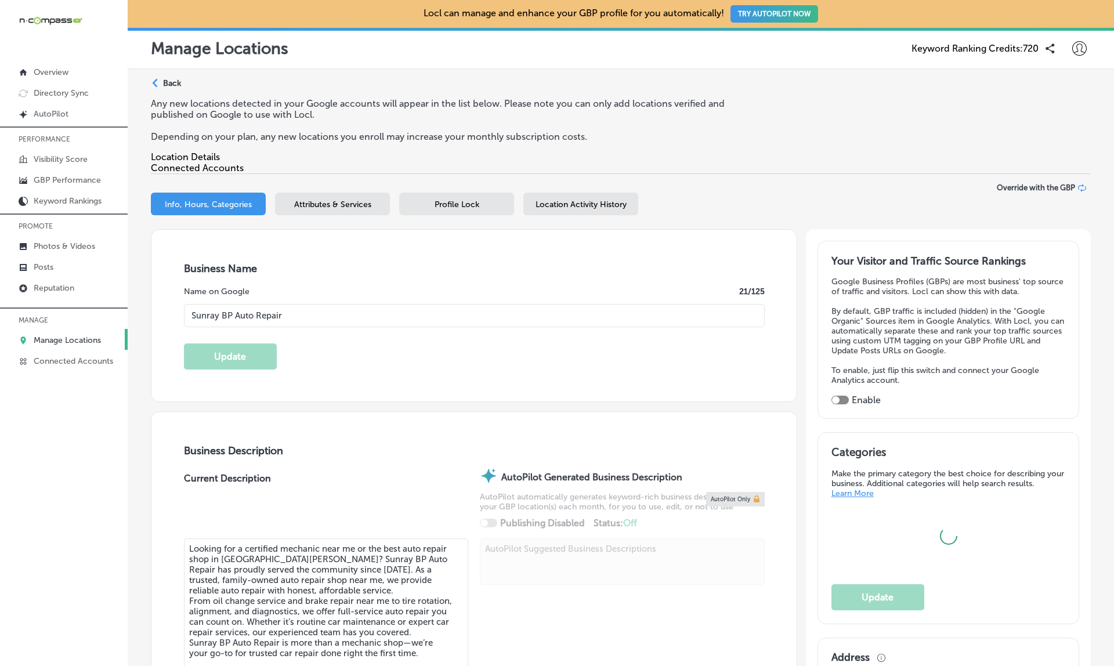
type input "Sunray BP Auto Repair"
type textarea "Looking for a certified mechanic near me or the best auto repair shop in St Pau…"
type input "344 Ruth Street North"
type input "Saint Paul"
type input "55119"
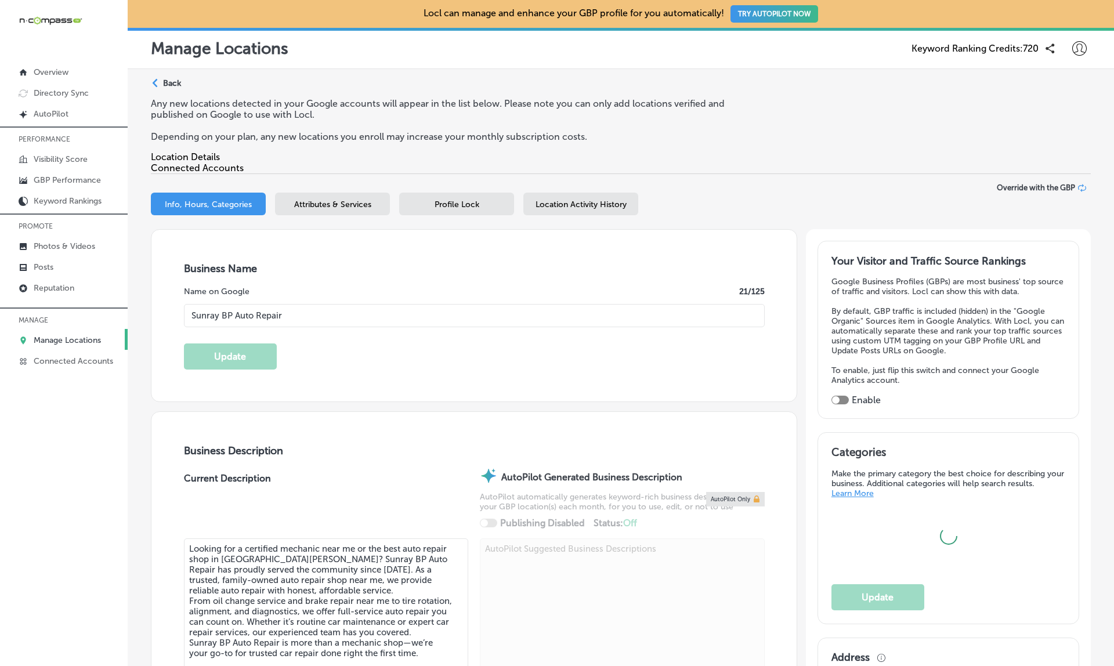
type input "US"
type input "http://www.sunrayautorepair.com/"
type input "+1 651 735 0500"
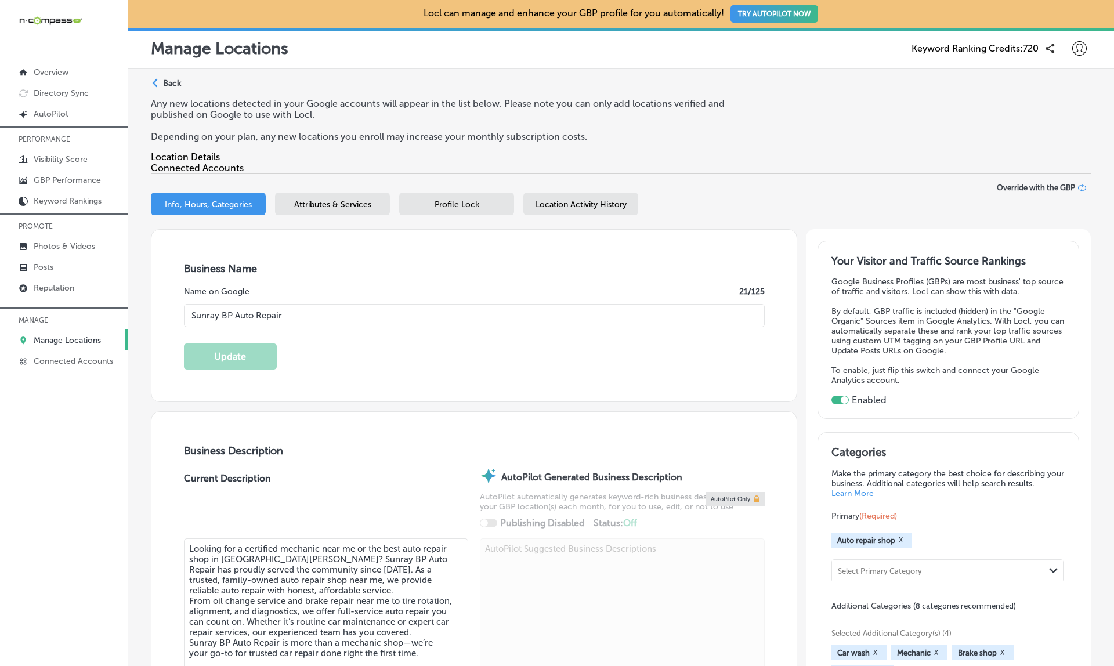
checkbox input "true"
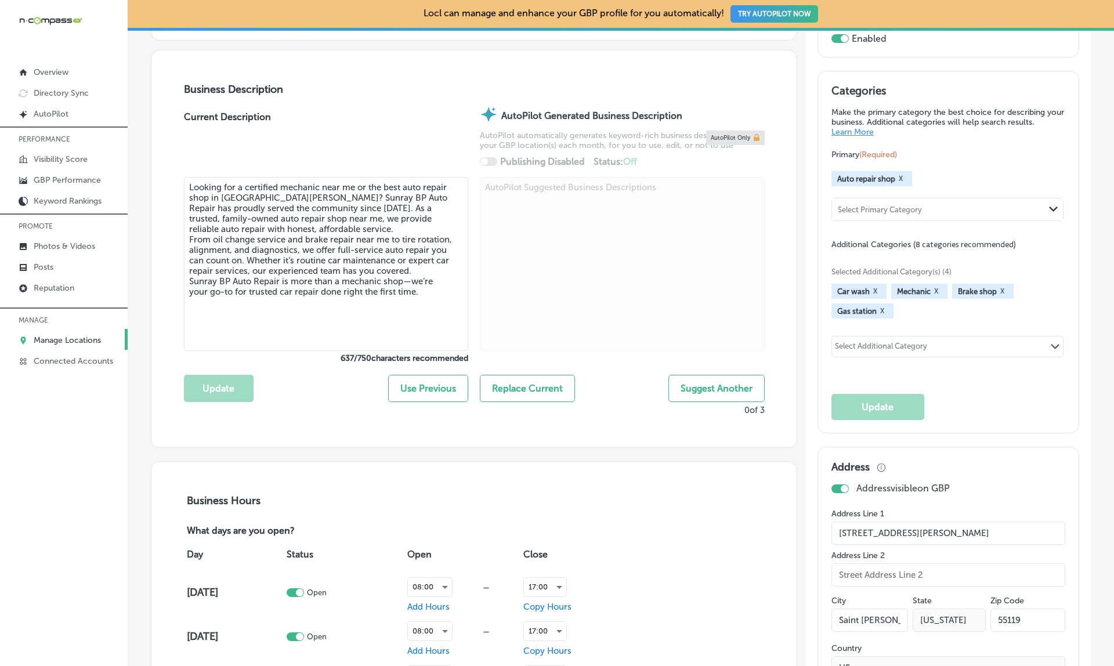
scroll to position [391, 0]
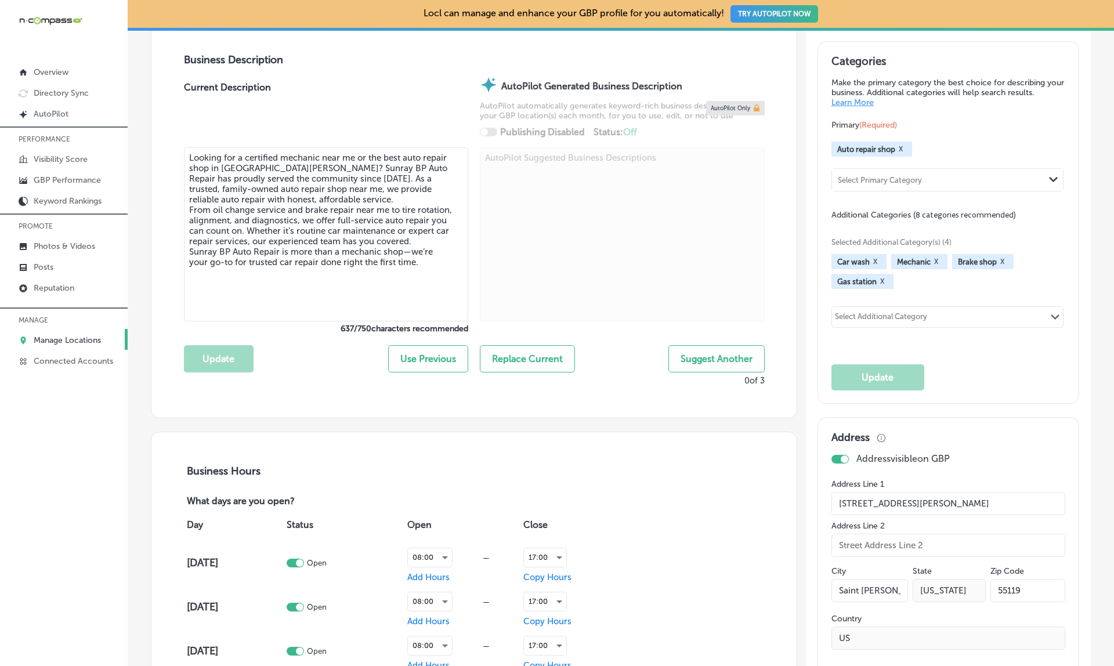
click at [412, 273] on textarea "Looking for a certified mechanic near me or the best auto repair shop in St Pau…" at bounding box center [326, 234] width 285 height 174
type textarea "Looking for a certified mechanic near me or the best auto repair shop in St Pau…"
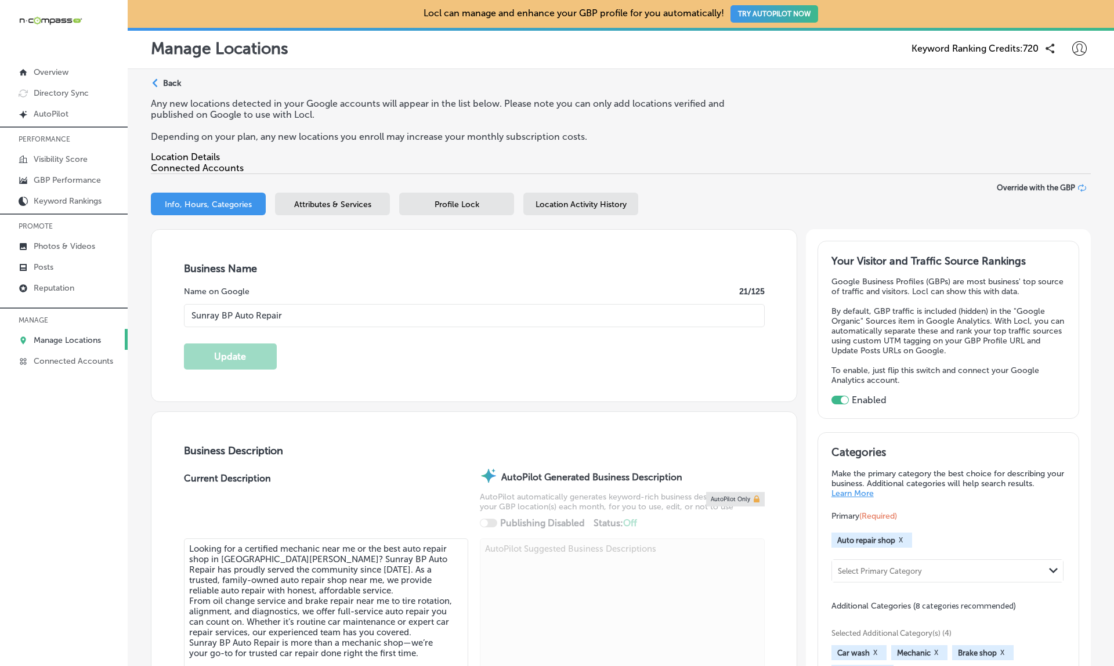
scroll to position [0, 0]
click at [52, 344] on p "Manage Locations" at bounding box center [67, 340] width 67 height 10
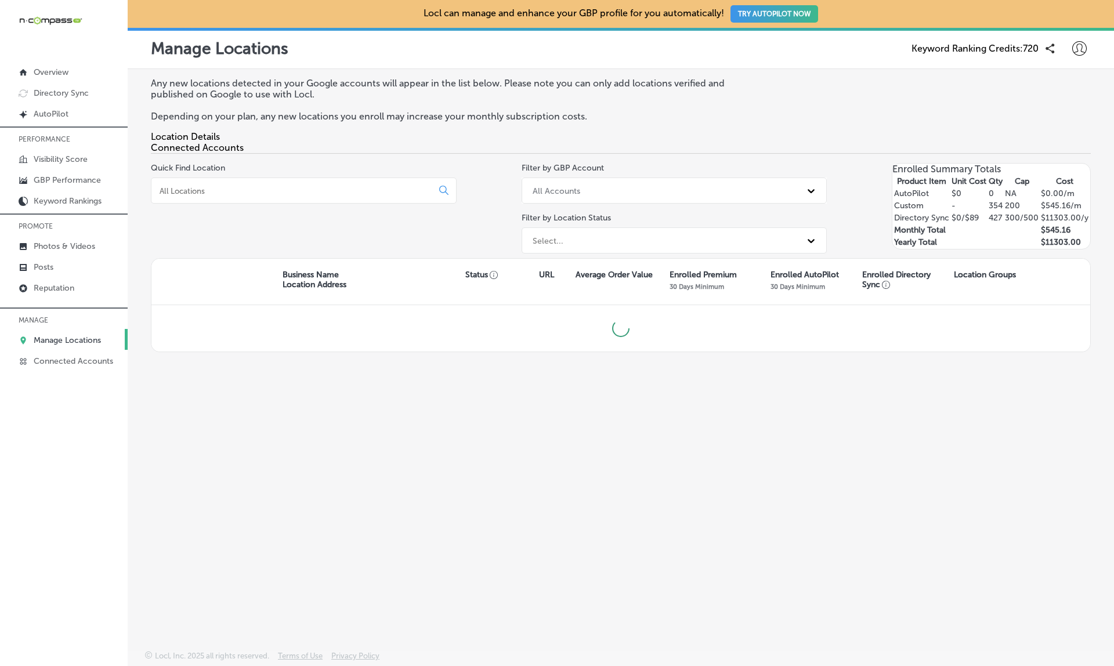
click at [66, 341] on p "Manage Locations" at bounding box center [67, 340] width 67 height 10
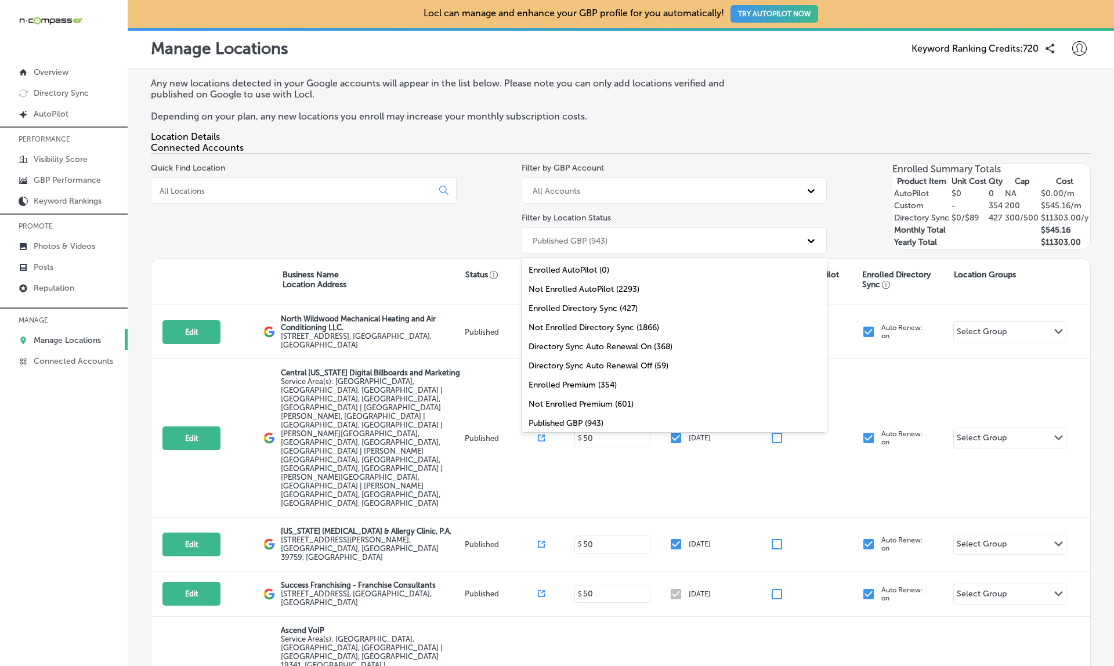
click at [578, 241] on div "Published GBP (943)" at bounding box center [664, 240] width 275 height 19
click at [526, 365] on div "Not Enrolled Premium (601)" at bounding box center [675, 362] width 306 height 19
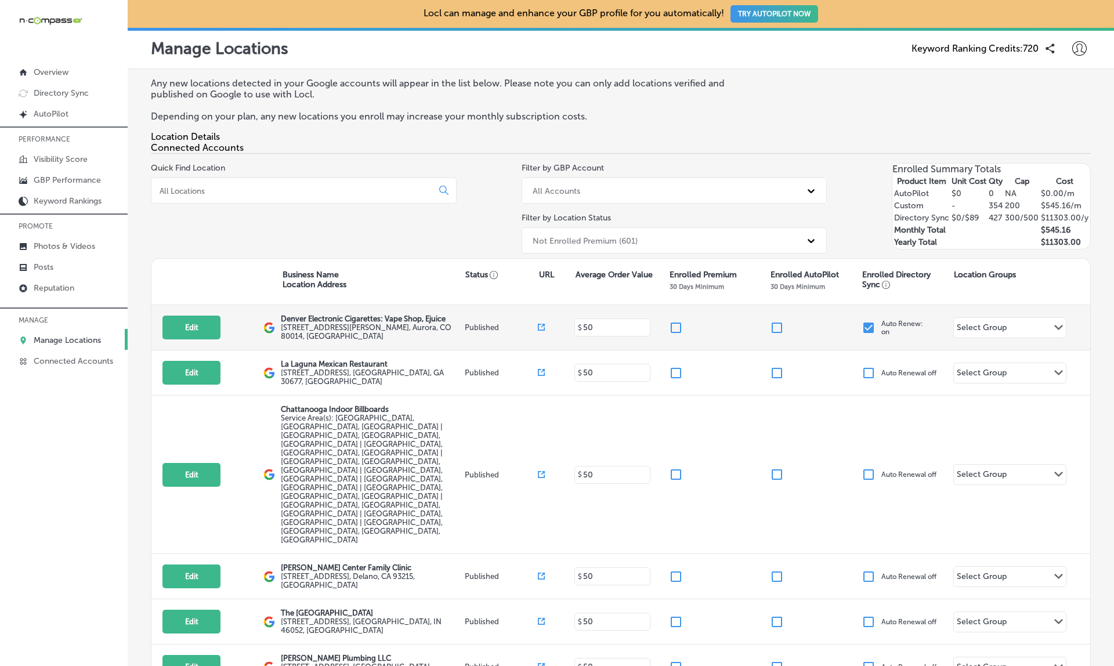
click at [308, 323] on p "Denver Electronic Cigarettes: Vape Shop, Ejuice" at bounding box center [371, 319] width 181 height 9
copy div "Denver Electronic Cigarettes: Vape Shop, Ejuice"
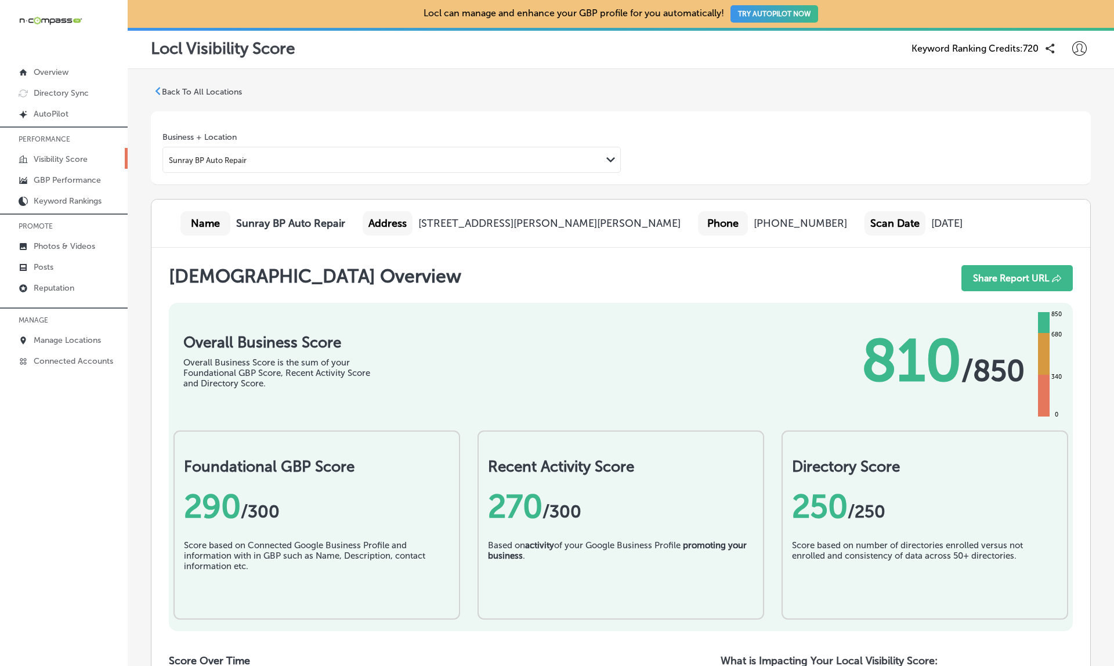
click at [63, 162] on p "Visibility Score" at bounding box center [61, 159] width 54 height 10
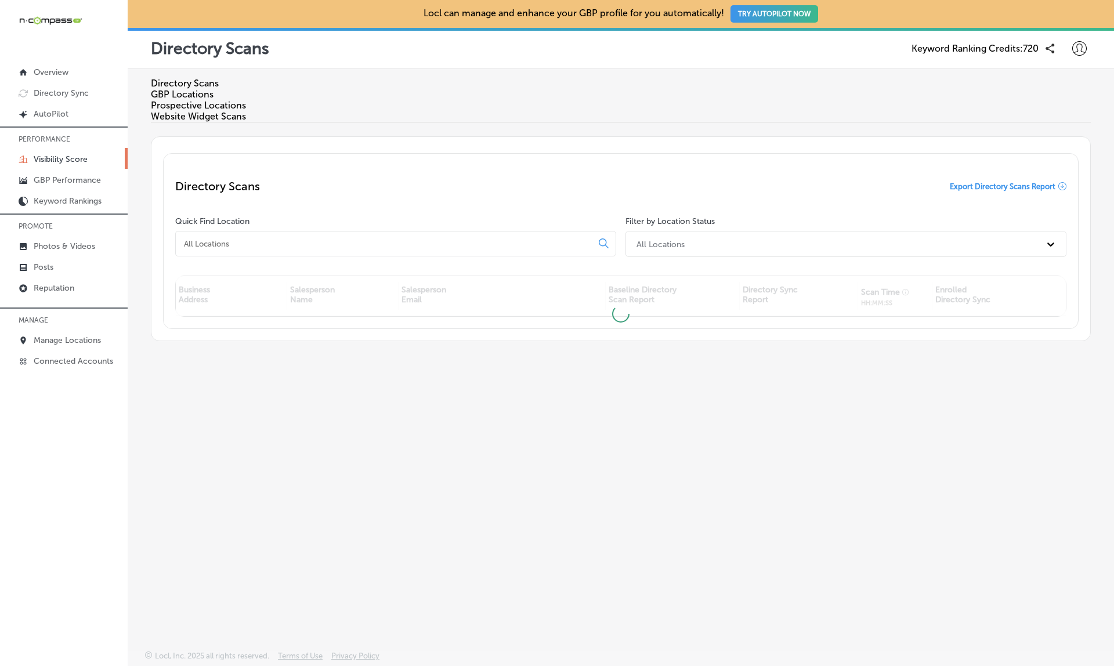
click at [232, 239] on input at bounding box center [386, 244] width 407 height 10
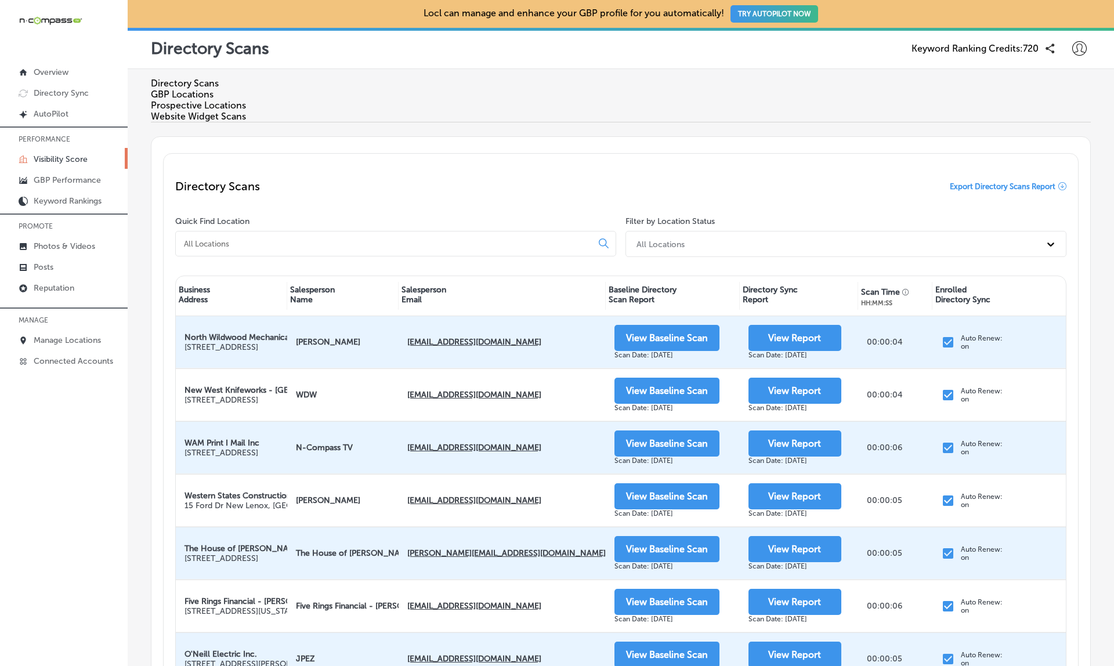
click at [284, 95] on div "GBP Locations" at bounding box center [621, 94] width 940 height 11
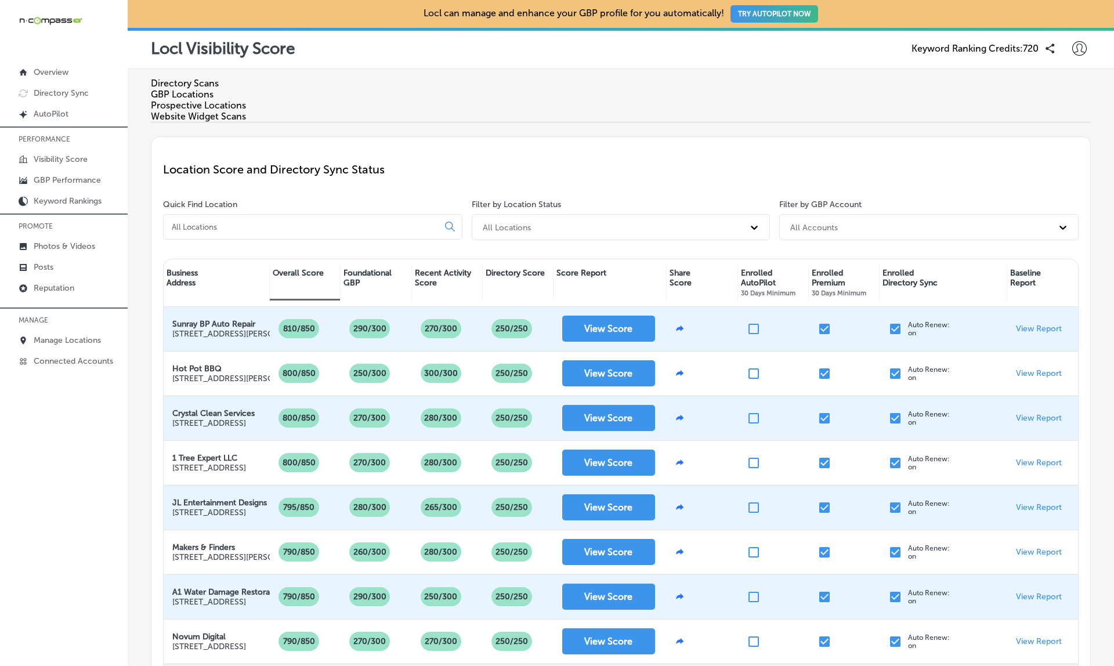
click at [205, 222] on input at bounding box center [303, 227] width 265 height 10
paste input "Denver Electronic Cigarettes: Vape Shop, Ejuice"
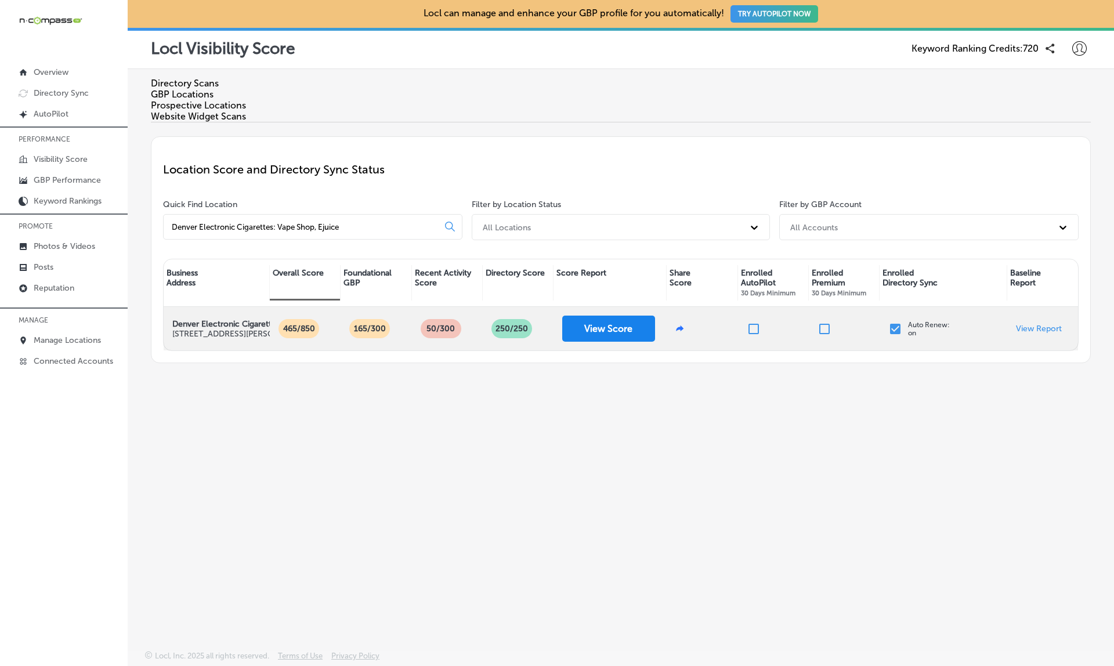
type input "Denver Electronic Cigarettes: Vape Shop, Ejuice"
click at [584, 321] on button "View Score" at bounding box center [608, 329] width 93 height 26
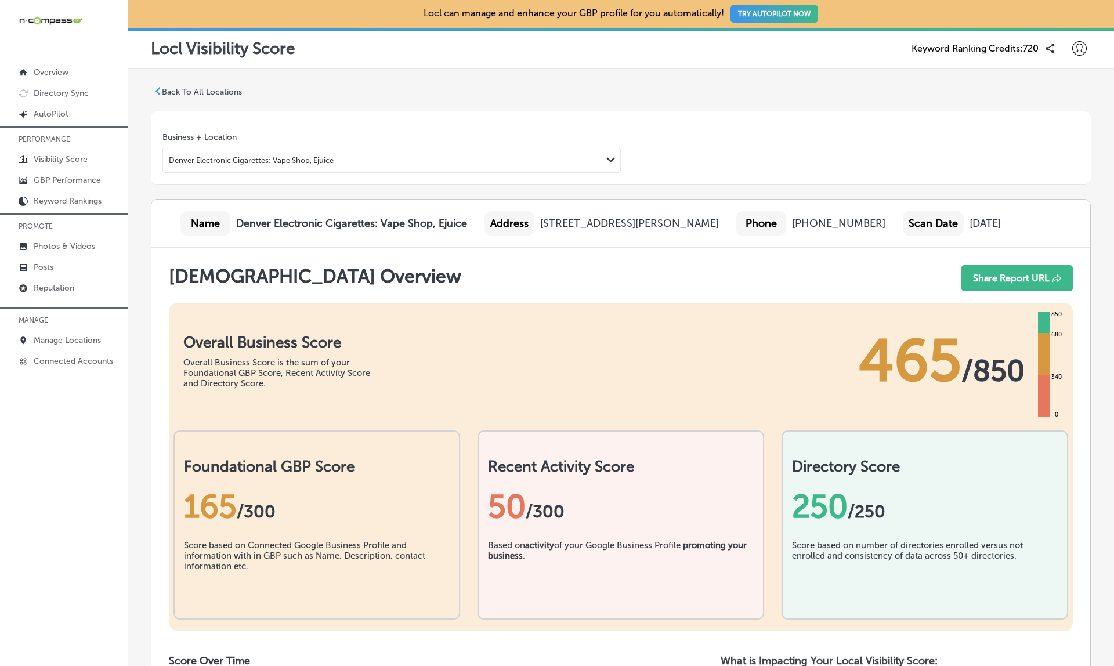
click at [340, 223] on b "Denver Electronic Cigarettes: Vape Shop, Ejuice" at bounding box center [351, 223] width 231 height 13
copy b "Denver Electronic Cigarettes: Vape Shop, Ejuice"
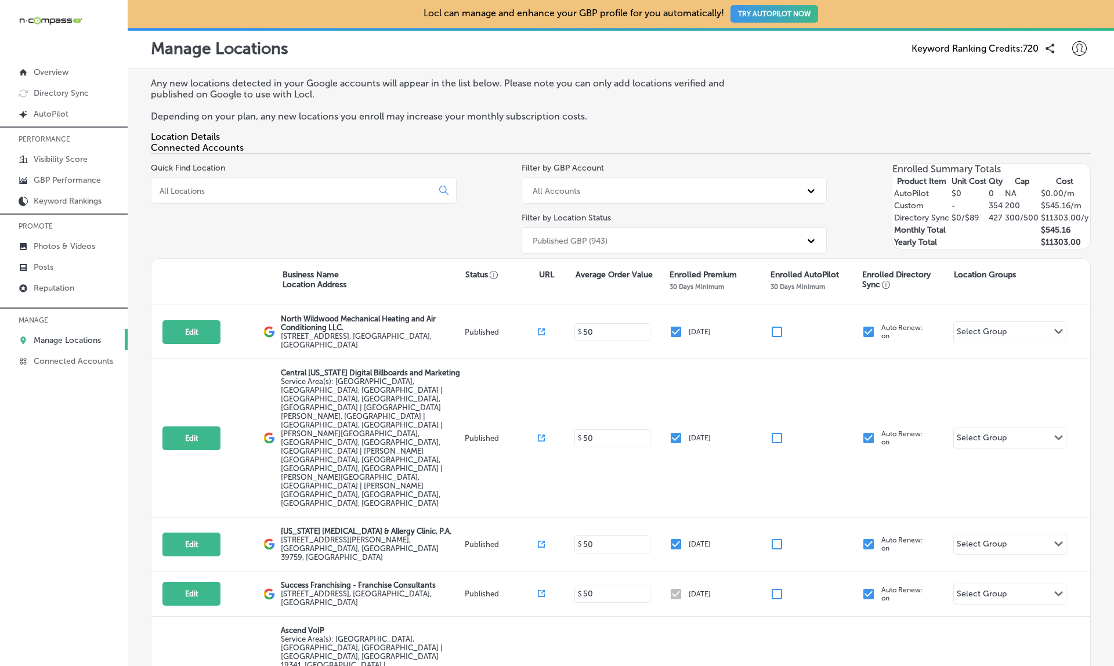
click at [287, 195] on input at bounding box center [294, 191] width 272 height 10
paste input "Denver Electronic Cigarettes: Vape Shop, Ejuice"
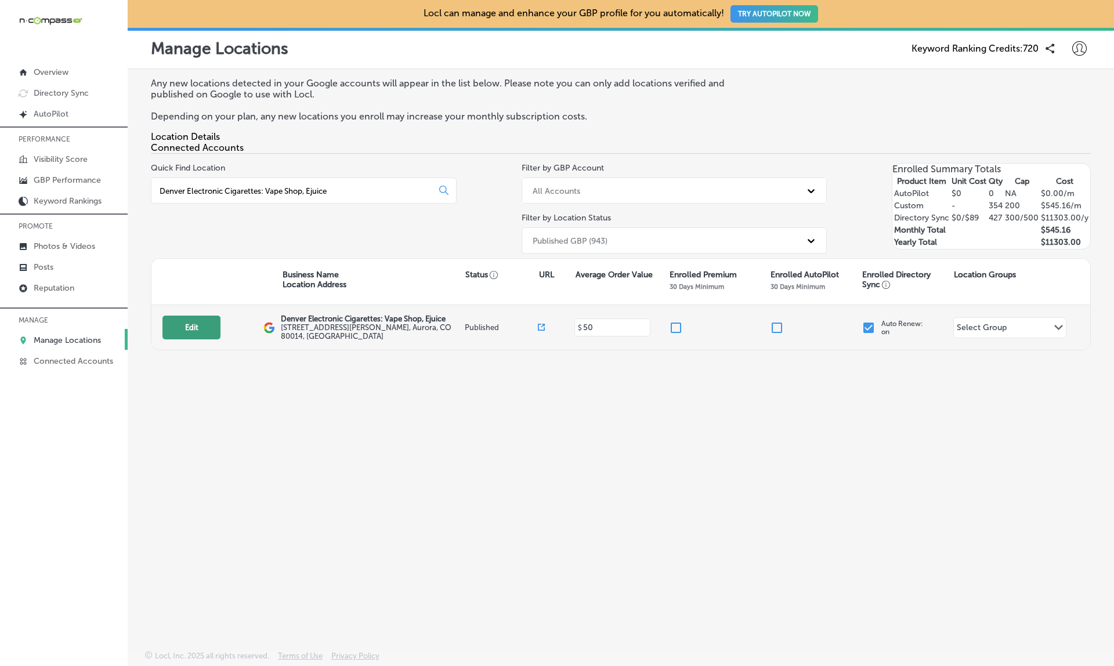
type input "Denver Electronic Cigarettes: Vape Shop, Ejuice"
click at [183, 330] on button "Edit" at bounding box center [192, 328] width 58 height 24
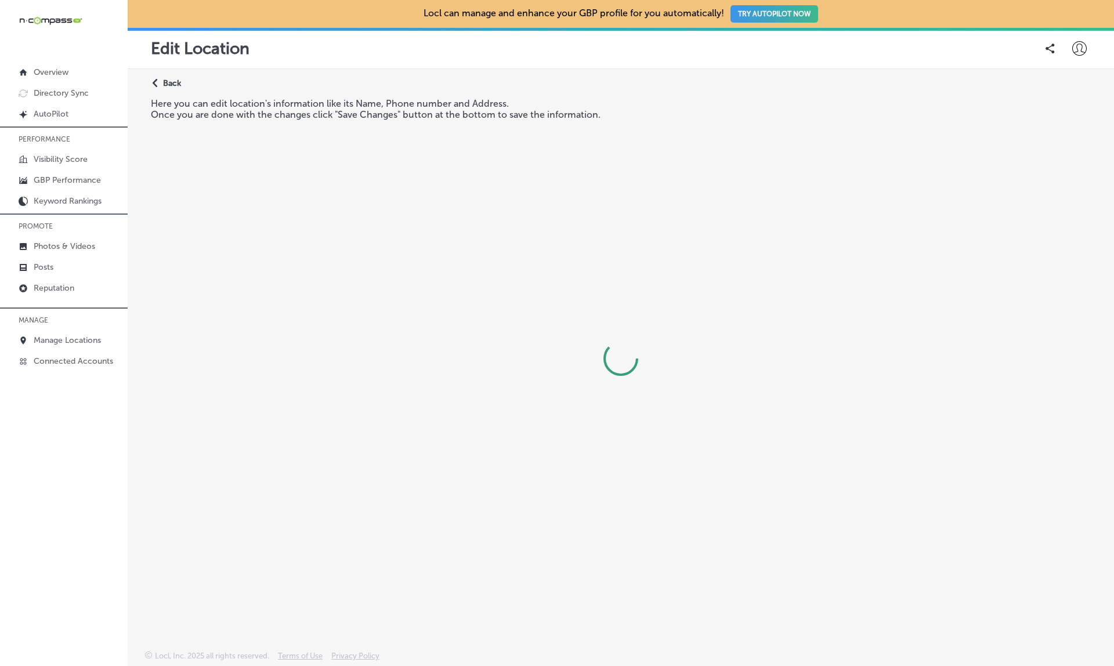
select select "US"
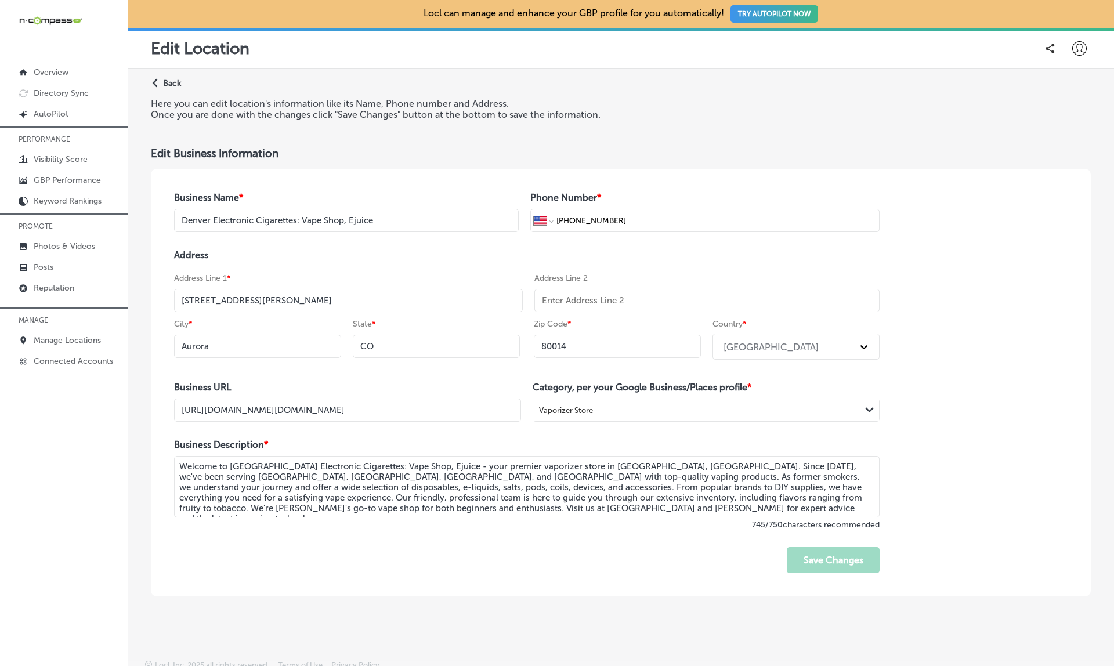
click at [369, 504] on textarea "Welcome to [GEOGRAPHIC_DATA] Electronic Cigarettes: Vape Shop, Ejuice - your pr…" at bounding box center [527, 487] width 706 height 62
type textarea "Welcome to [GEOGRAPHIC_DATA] Electronic Cigarettes: Vape Shop, Ejuice - your pr…"
click at [829, 554] on button "Save Changes" at bounding box center [833, 560] width 93 height 26
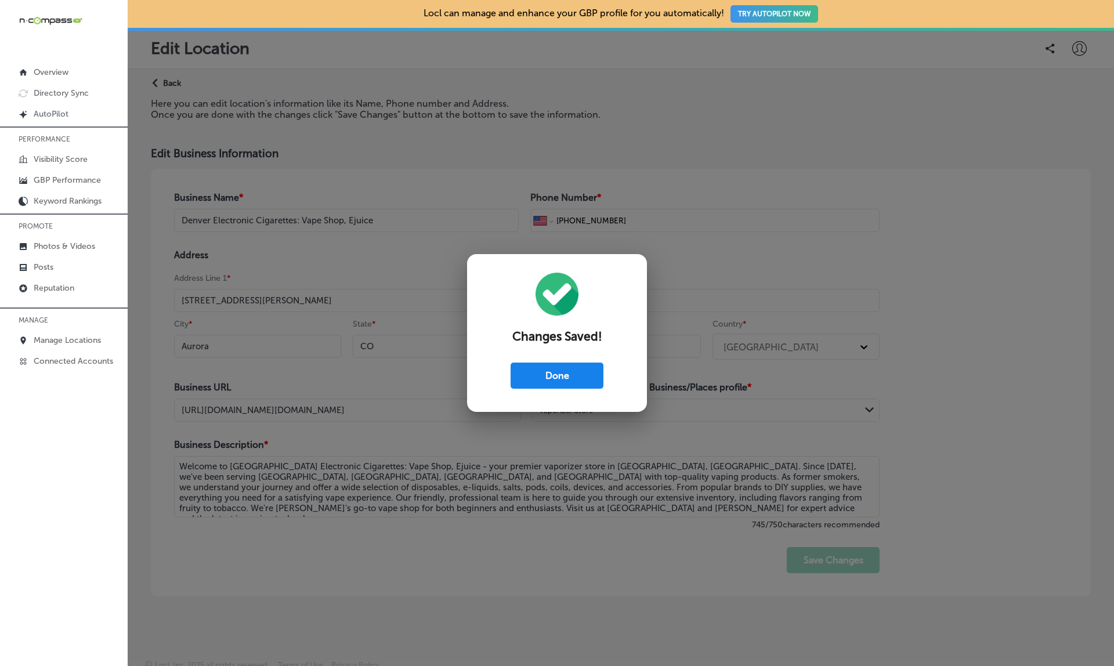
click at [565, 377] on button "Done" at bounding box center [557, 376] width 93 height 26
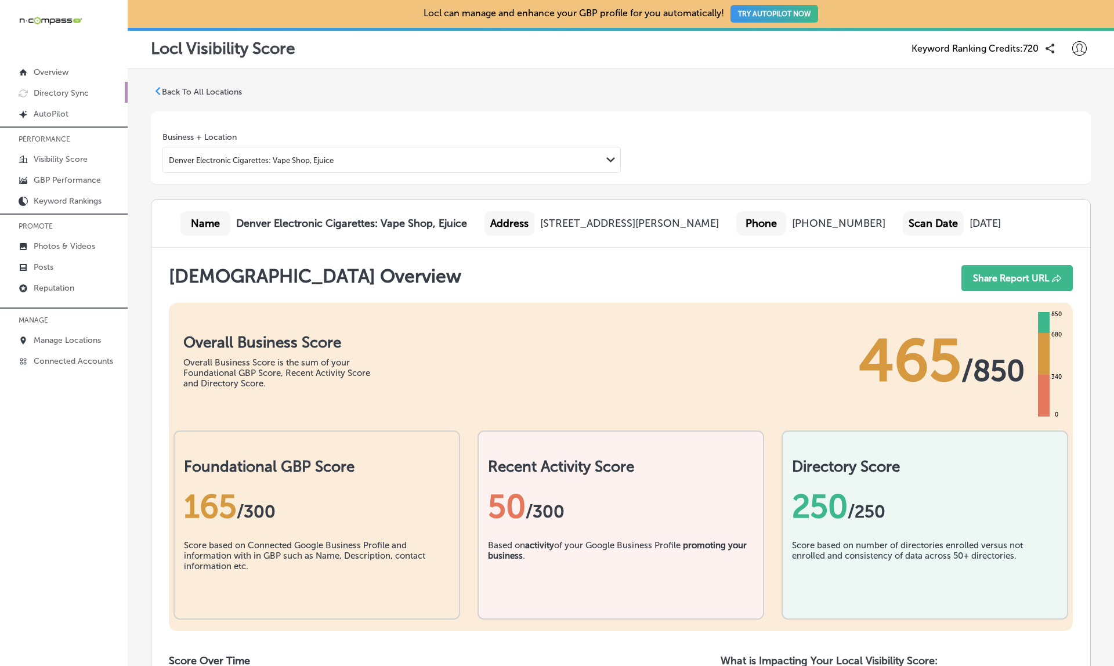
click at [75, 92] on p "Directory Sync" at bounding box center [61, 93] width 55 height 10
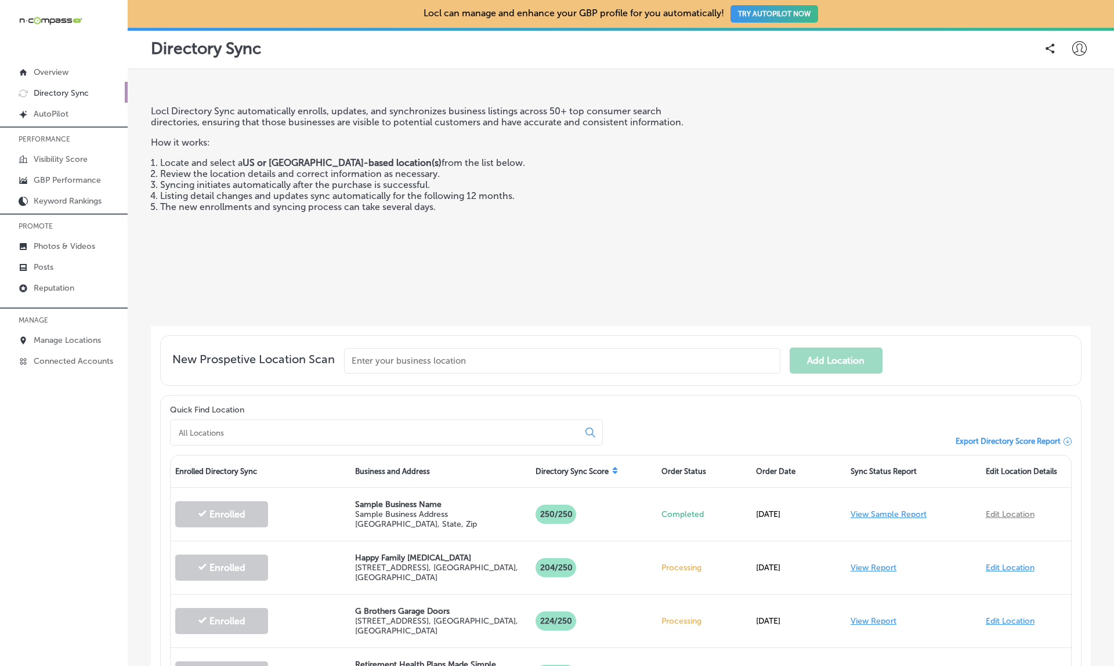
click at [225, 435] on input at bounding box center [377, 433] width 399 height 10
paste input "Denver Electronic Cigarettes: Vape Shop, Ejuice"
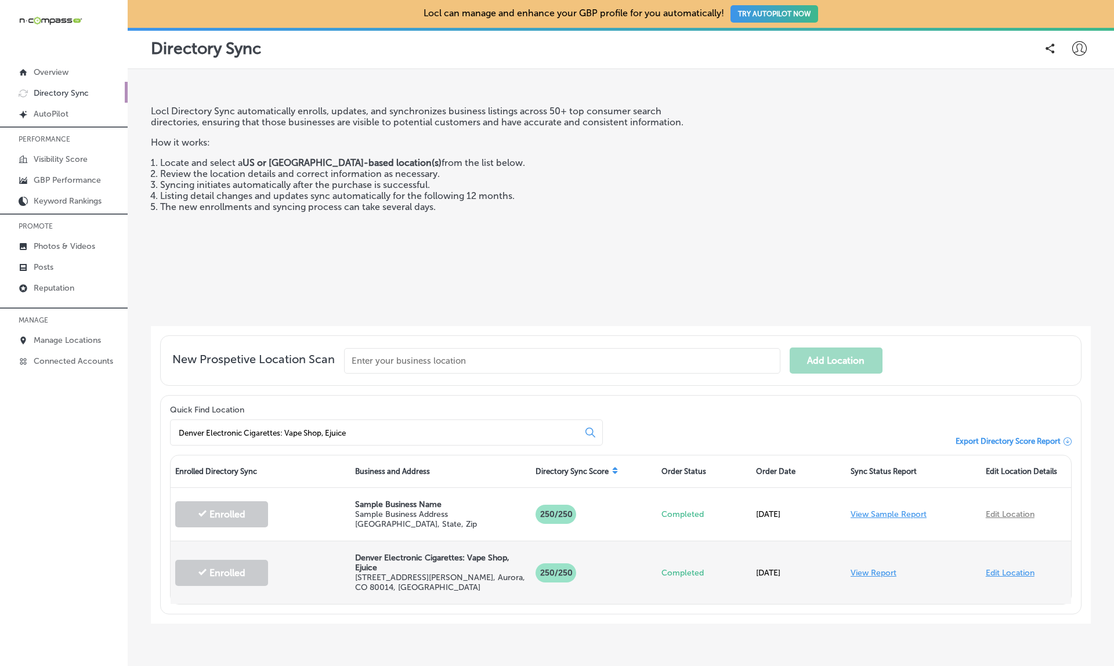
type input "Denver Electronic Cigarettes: Vape Shop, Ejuice"
click at [867, 571] on link "View Report" at bounding box center [874, 573] width 46 height 10
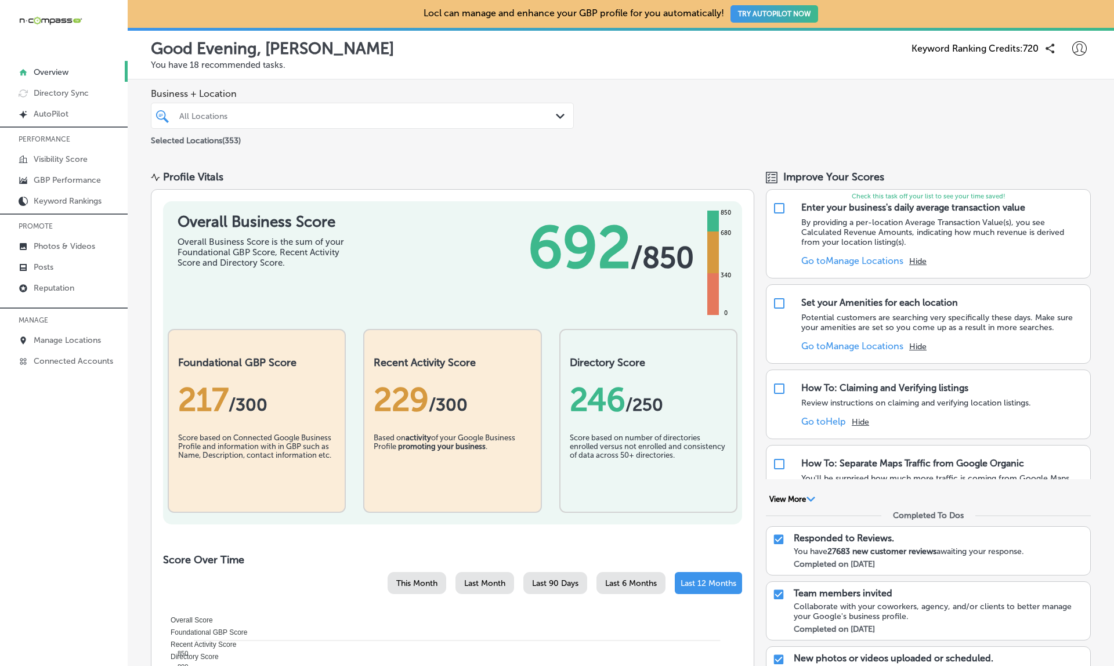
click at [1081, 49] on icon at bounding box center [1080, 48] width 15 height 15
click at [732, 92] on div at bounding box center [557, 333] width 1114 height 666
